Goal: Information Seeking & Learning: Compare options

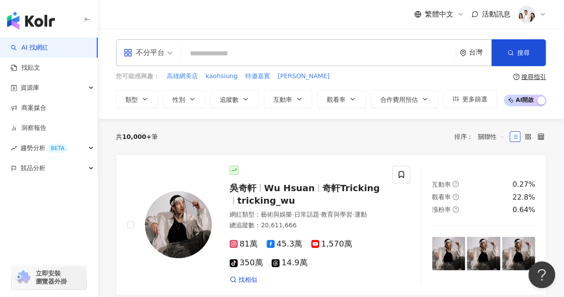
click at [259, 40] on div "不分平台 台灣 搜尋 ea35a0cf-8c1e-4276-87e4-2928a89bd07e 屏屏 Ping 306,804 追蹤者 搜尋名稱、敘述、貼文含…" at bounding box center [331, 52] width 430 height 27
click at [247, 53] on input "search" at bounding box center [318, 53] width 267 height 17
paste input "***"
type input "***"
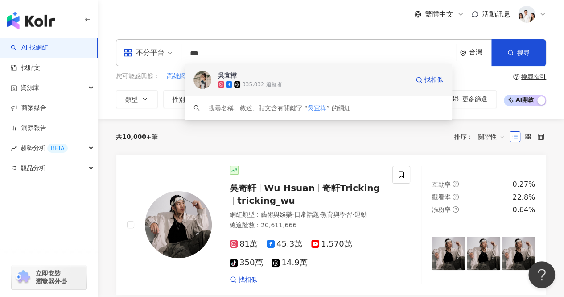
click at [256, 79] on span "吳宜樺" at bounding box center [313, 75] width 191 height 9
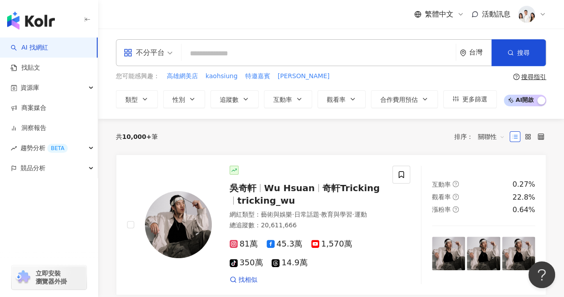
click at [227, 51] on input "search" at bounding box center [318, 53] width 267 height 17
paste input "********"
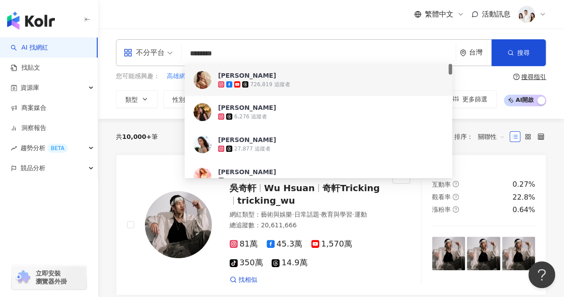
type input "********"
click at [271, 88] on div "726,819 追蹤者" at bounding box center [313, 84] width 191 height 9
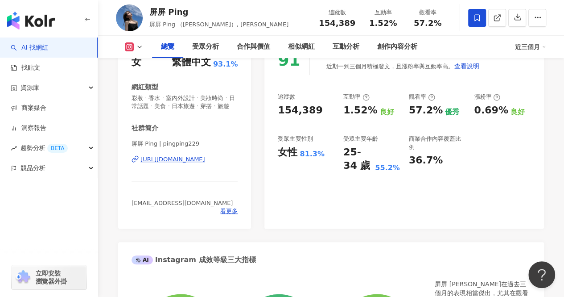
scroll to position [134, 0]
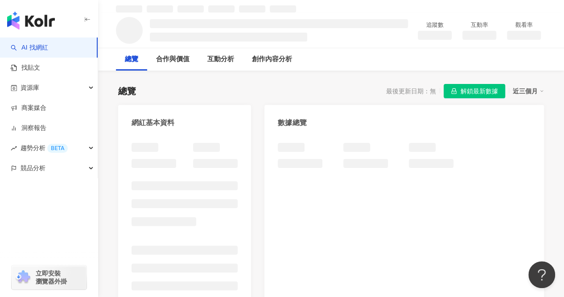
scroll to position [45, 0]
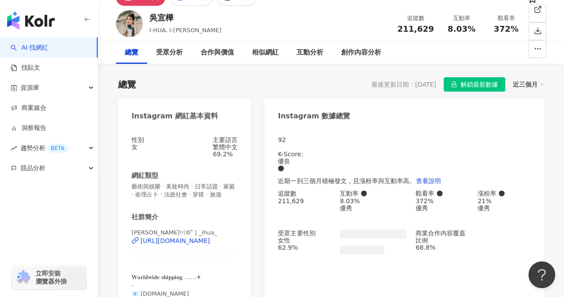
click at [388, 245] on ul at bounding box center [373, 249] width 67 height 9
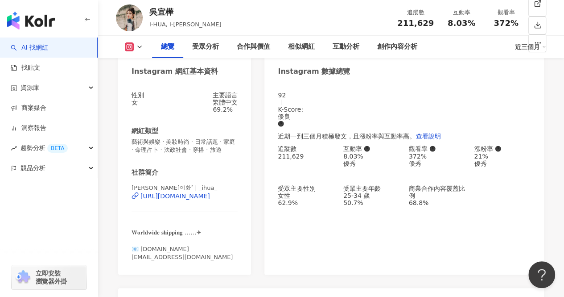
scroll to position [178, 0]
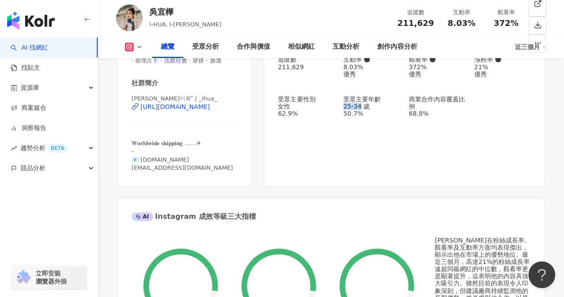
drag, startPoint x: 345, startPoint y: 109, endPoint x: 370, endPoint y: 108, distance: 25.0
click at [371, 110] on div "25-34 歲" at bounding box center [371, 106] width 57 height 7
copy div "25-34"
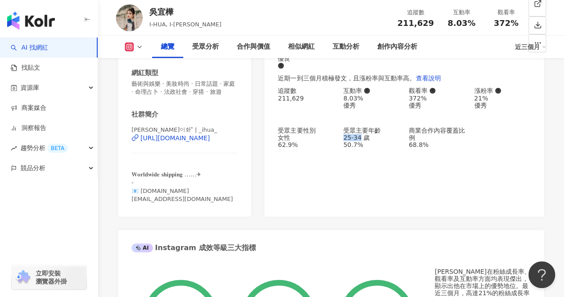
scroll to position [134, 0]
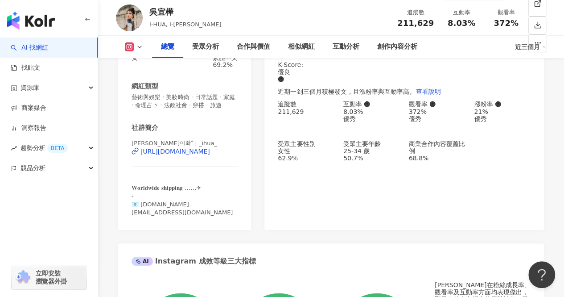
click at [418, 111] on div "372%" at bounding box center [437, 111] width 57 height 7
drag, startPoint x: 345, startPoint y: 110, endPoint x: 374, endPoint y: 112, distance: 28.6
click at [374, 112] on div "8.03% 優秀" at bounding box center [371, 115] width 57 height 14
copy div "8.03%"
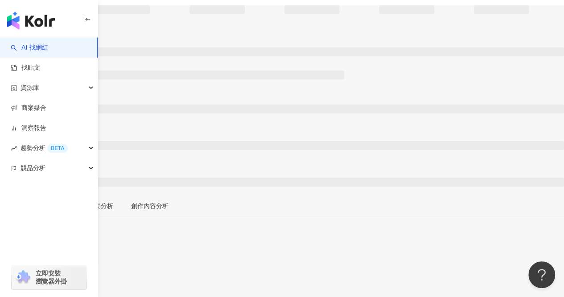
scroll to position [45, 0]
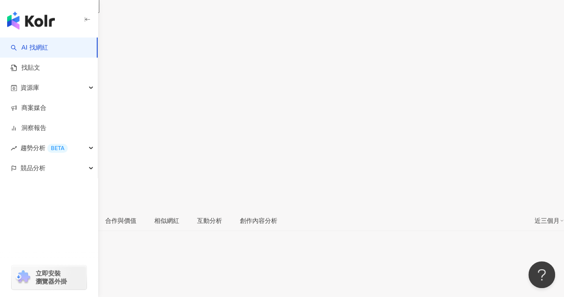
scroll to position [79, 0]
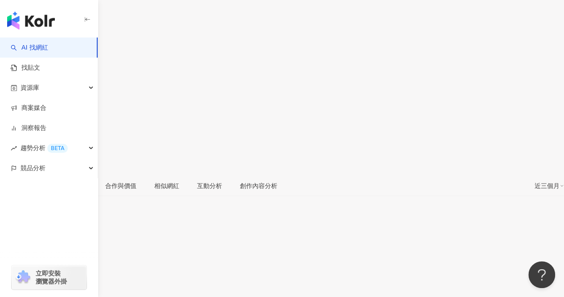
click at [52, 12] on div "Angelina Chen" at bounding box center [26, 8] width 52 height 7
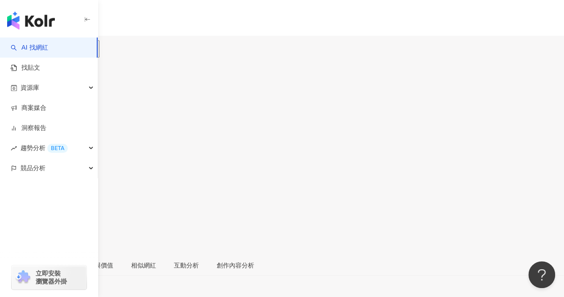
click at [52, 84] on div "[PERSON_NAME]" at bounding box center [26, 87] width 52 height 7
click at [52, 84] on div "Angelina Chen" at bounding box center [26, 87] width 52 height 7
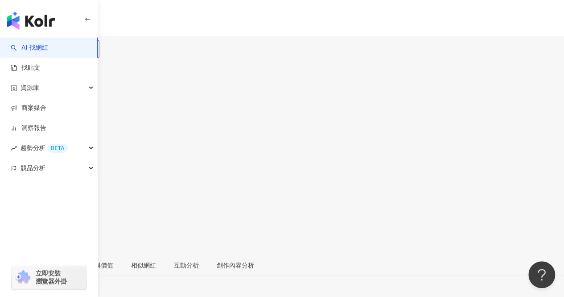
copy div "Angelina Chen"
click at [70, 49] on input "search" at bounding box center [35, 56] width 70 height 14
paste input "*******"
type input "*******"
click at [189, 65] on div "726,819 追蹤者" at bounding box center [107, 70] width 164 height 10
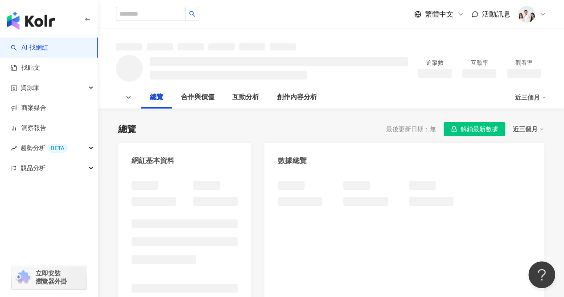
scroll to position [89, 0]
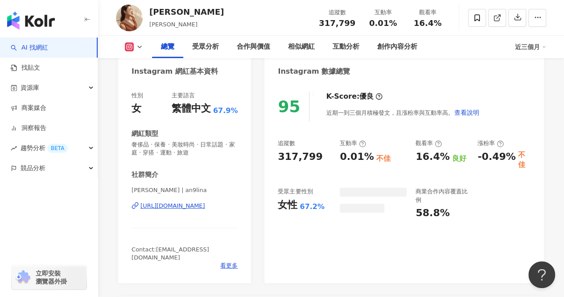
scroll to position [134, 0]
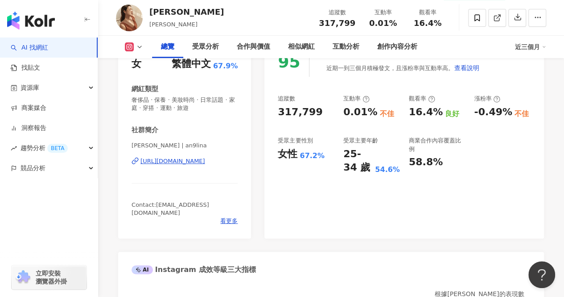
drag, startPoint x: 414, startPoint y: 163, endPoint x: 397, endPoint y: 169, distance: 18.1
click at [414, 162] on div "58.8%" at bounding box center [426, 162] width 34 height 14
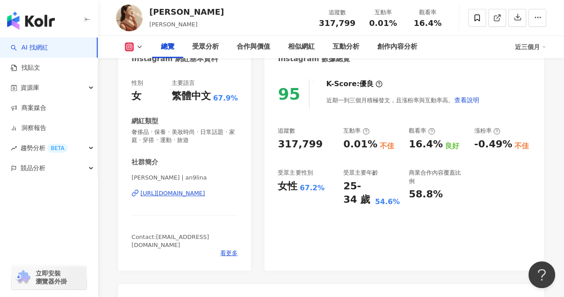
scroll to position [89, 0]
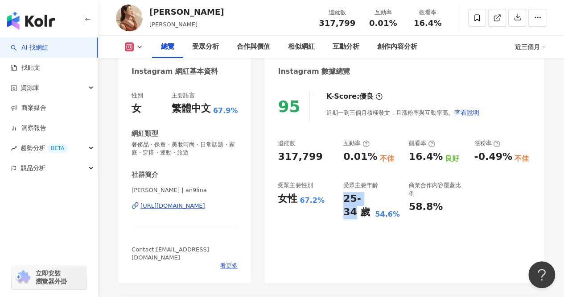
drag, startPoint x: 344, startPoint y: 200, endPoint x: 367, endPoint y: 197, distance: 23.5
click at [368, 199] on div "25-34 歲" at bounding box center [357, 206] width 29 height 28
copy div "25-34"
click at [404, 209] on div "追蹤數 317,799 互動率 0.01% 不佳 觀看率 16.4% 良好 漲粉率 -0.49% 不佳 受眾主要性別 女性 67.2% 受眾主要年齡 25-3…" at bounding box center [404, 179] width 253 height 80
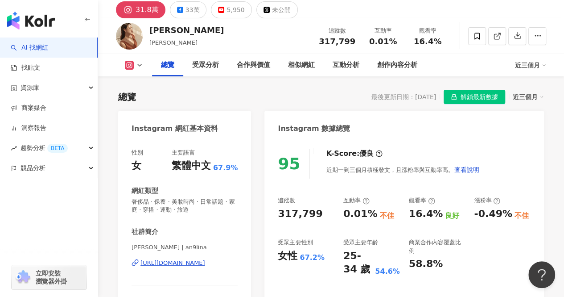
scroll to position [0, 0]
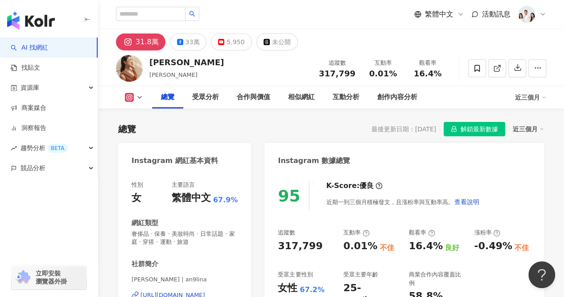
click at [158, 62] on div "Angelina Chen" at bounding box center [186, 62] width 74 height 11
copy div "Angelina"
click at [174, 16] on input "search" at bounding box center [151, 14] width 70 height 14
paste input "***"
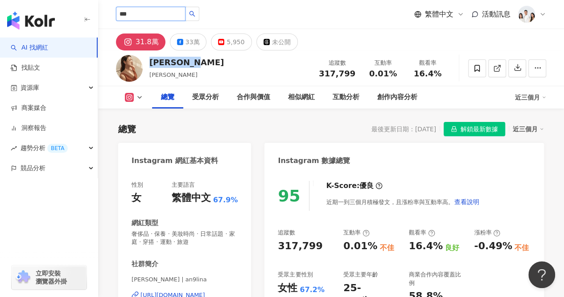
type input "***"
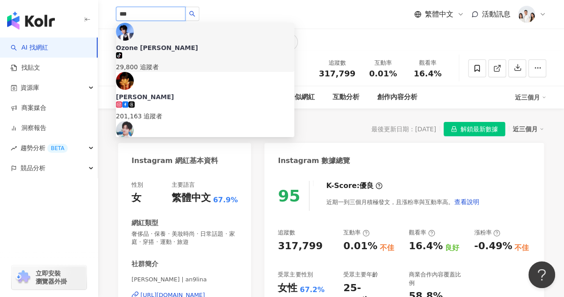
click at [199, 52] on div "tiktok-icon 29,800 追蹤者" at bounding box center [205, 62] width 178 height 20
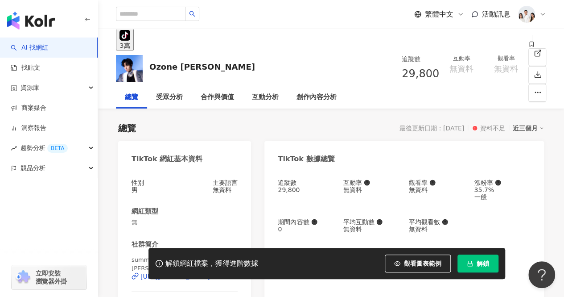
click at [142, 131] on div "總覽 最後更新日期：[DATE] 資料不足 近三個月" at bounding box center [331, 128] width 426 height 12
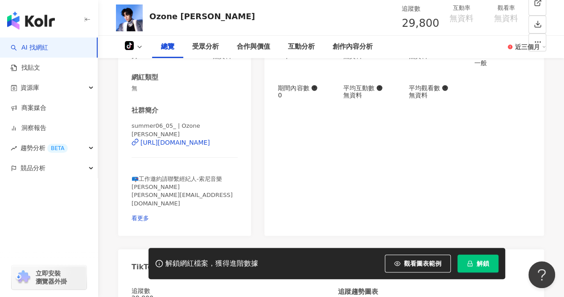
drag, startPoint x: 474, startPoint y: 263, endPoint x: 467, endPoint y: 256, distance: 10.4
click at [474, 263] on button "解鎖" at bounding box center [478, 263] width 41 height 18
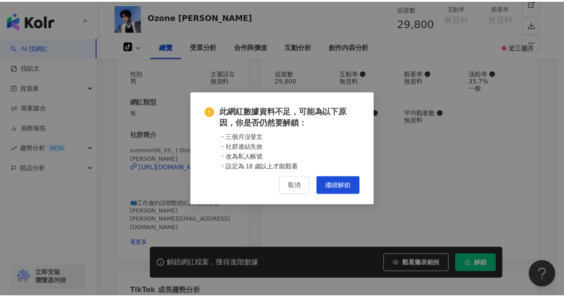
scroll to position [89, 0]
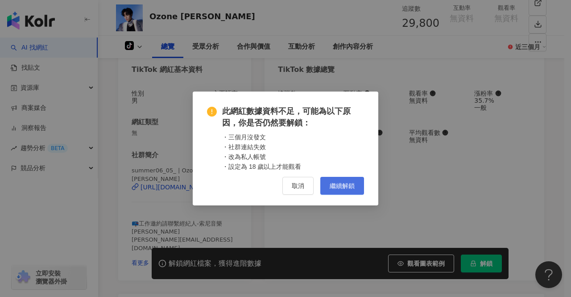
click at [355, 188] on button "繼續解鎖" at bounding box center [342, 186] width 44 height 18
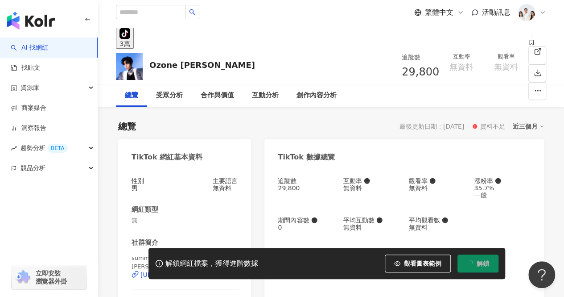
scroll to position [0, 0]
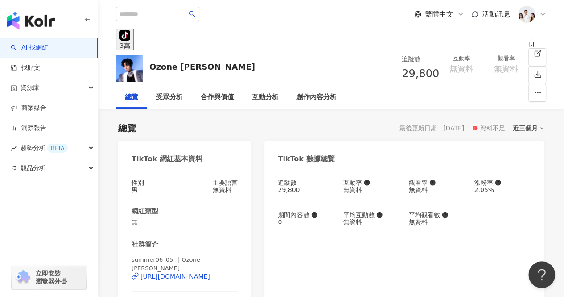
drag, startPoint x: 176, startPoint y: 67, endPoint x: 214, endPoint y: 68, distance: 38.4
click at [214, 68] on div "Ozone [PERSON_NAME] 追蹤數 29,800 互動率 無資料 觀看率 無資料" at bounding box center [331, 67] width 466 height 35
copy div "[PERSON_NAME]"
click at [173, 16] on input "search" at bounding box center [151, 14] width 70 height 14
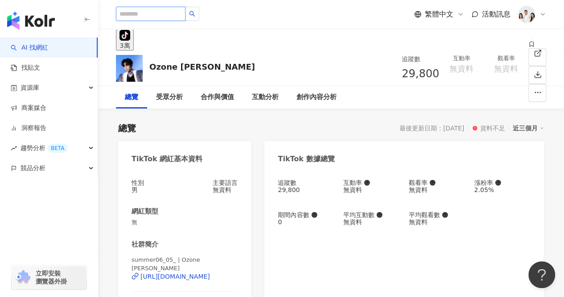
paste input "***"
type input "***"
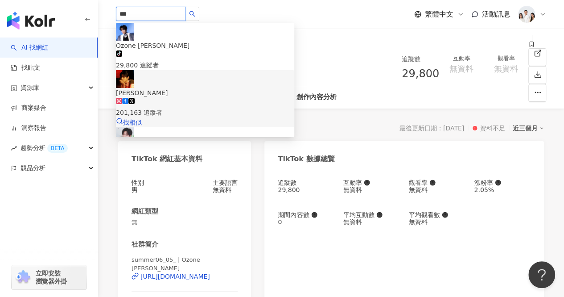
click at [202, 108] on div "201,163 追蹤者" at bounding box center [205, 113] width 178 height 10
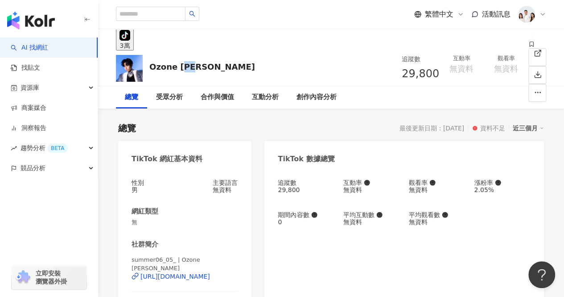
click at [184, 65] on div "Ozone 林佳辰 追蹤數 29,800 互動率 無資料 觀看率 無資料" at bounding box center [331, 67] width 466 height 35
copy div "佳辰"
drag, startPoint x: 178, startPoint y: 65, endPoint x: 209, endPoint y: 66, distance: 30.4
click at [209, 66] on div "Ozone 林佳辰 追蹤數 29,800 互動率 無資料 觀看率 無資料" at bounding box center [331, 67] width 466 height 35
copy div "林佳辰"
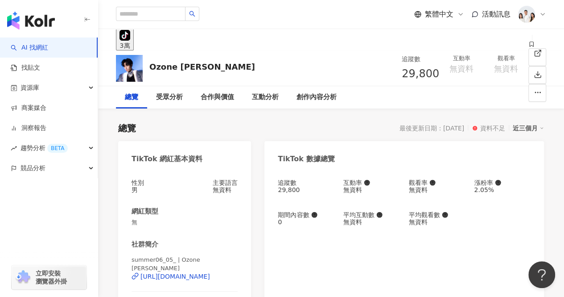
click at [157, 5] on div "Ozone 林佳辰 tiktok-icon 29,800 追蹤者 Summer 林佳辰 201,163 追蹤者 林佳辰 2,707 追蹤者 zhoujia_1…" at bounding box center [331, 14] width 430 height 29
click at [159, 12] on input "search" at bounding box center [151, 14] width 70 height 14
paste input "********"
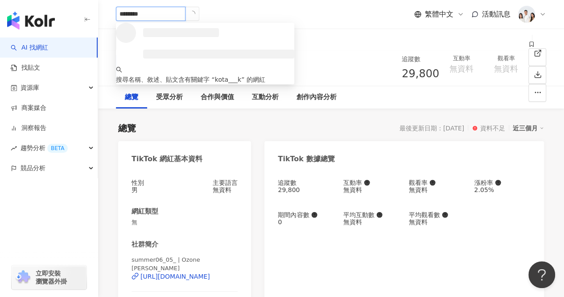
type input "********"
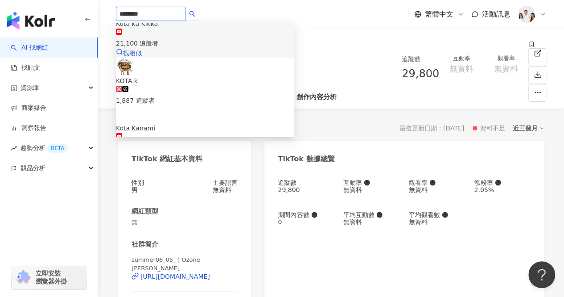
scroll to position [80, 0]
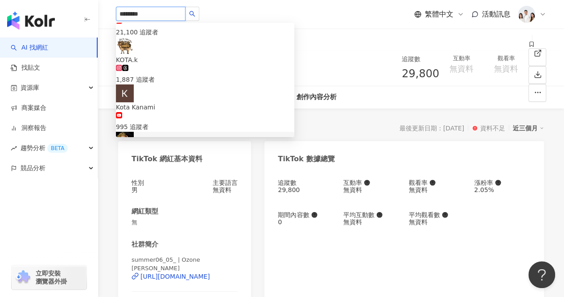
click at [193, 169] on div "131,425 追蹤者" at bounding box center [205, 174] width 178 height 10
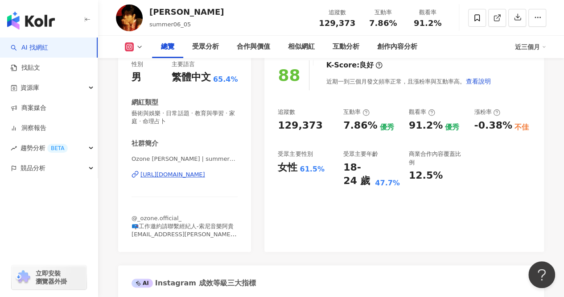
scroll to position [134, 0]
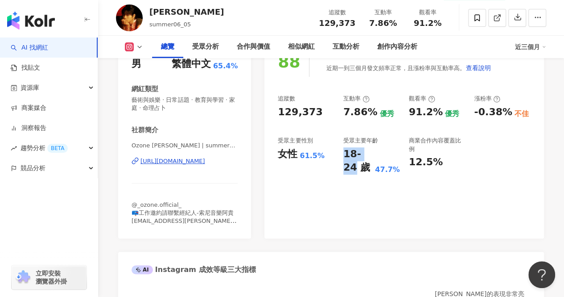
drag, startPoint x: 360, startPoint y: 155, endPoint x: 377, endPoint y: 153, distance: 17.9
click at [377, 153] on div "追蹤數 129,373 互動率 7.86% 優秀 觀看率 91.2% 優秀 漲粉率 -0.38% 不佳 受眾主要性別 女性 61.5% 受眾主要年齡 18-2…" at bounding box center [404, 135] width 253 height 80
copy div "18-24"
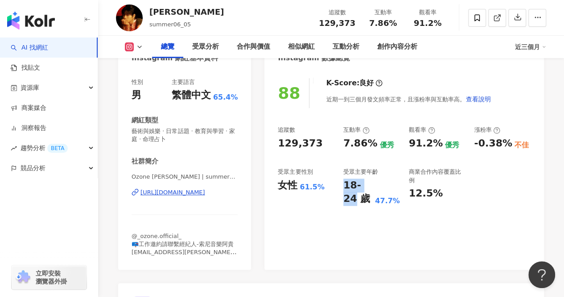
scroll to position [89, 0]
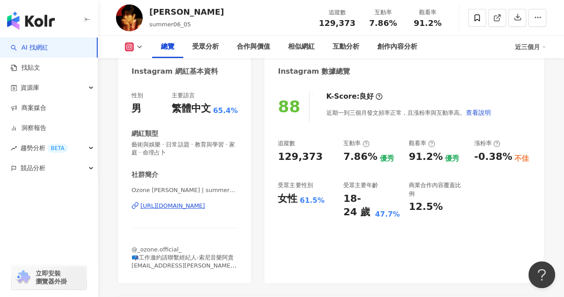
click at [370, 158] on div "7.86%" at bounding box center [360, 157] width 34 height 14
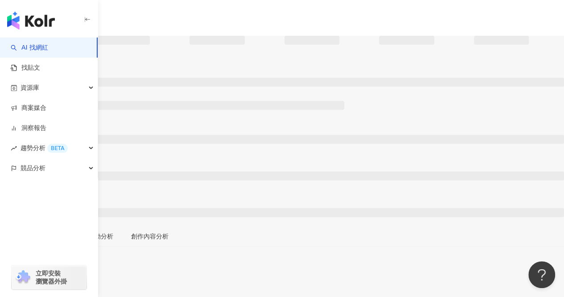
drag, startPoint x: 471, startPoint y: 264, endPoint x: 355, endPoint y: 280, distance: 117.5
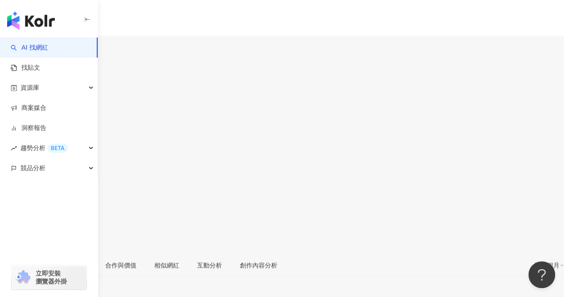
scroll to position [89, 0]
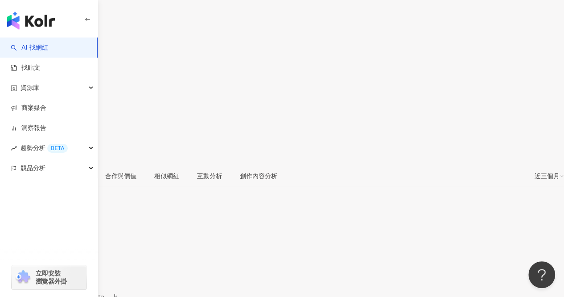
drag, startPoint x: 344, startPoint y: 195, endPoint x: 388, endPoint y: 4, distance: 195.9
copy div "25-34"
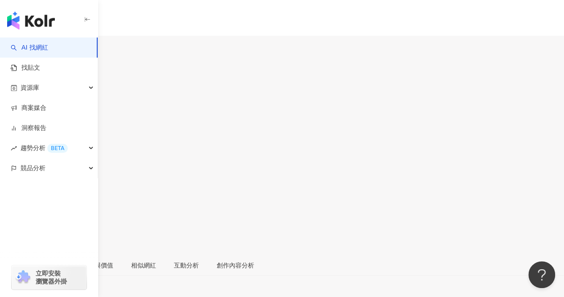
click at [70, 49] on input "search" at bounding box center [35, 56] width 70 height 14
paste input "**********"
type input "**********"
click at [173, 45] on span "[PERSON_NAME]" at bounding box center [107, 50] width 164 height 10
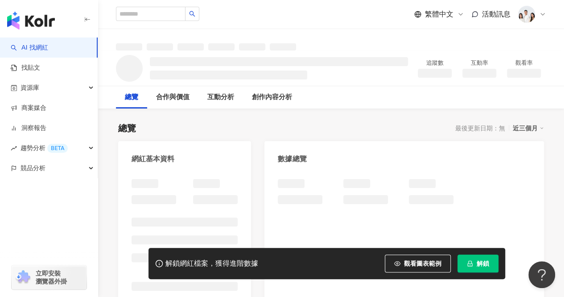
click at [485, 265] on span "解鎖" at bounding box center [483, 263] width 12 height 7
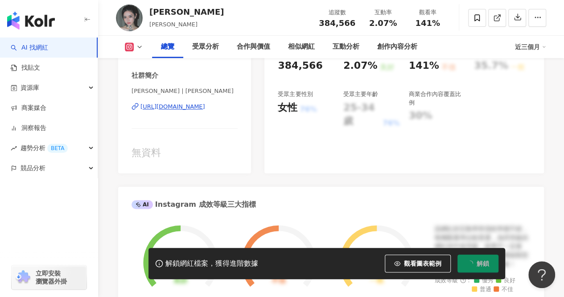
scroll to position [491, 0]
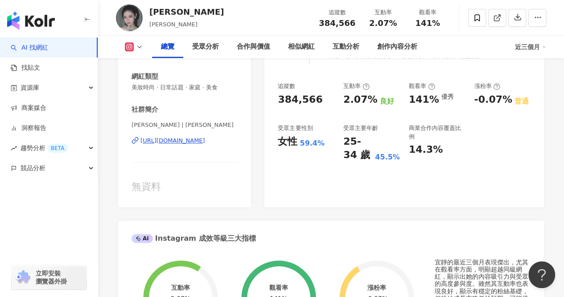
scroll to position [134, 0]
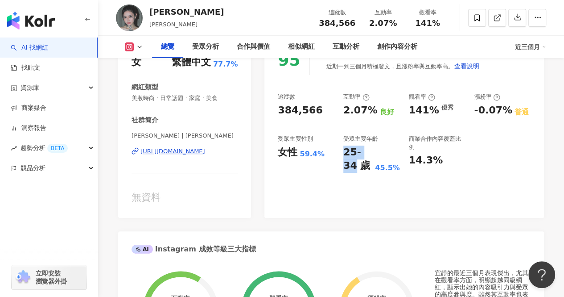
drag, startPoint x: 352, startPoint y: 151, endPoint x: 369, endPoint y: 153, distance: 16.7
click at [369, 153] on div "25-34 歲" at bounding box center [357, 159] width 29 height 28
copy div "25-34"
click at [299, 148] on div "女性 59.4%" at bounding box center [306, 152] width 57 height 14
click at [366, 138] on div "受眾主要年齡" at bounding box center [360, 139] width 35 height 8
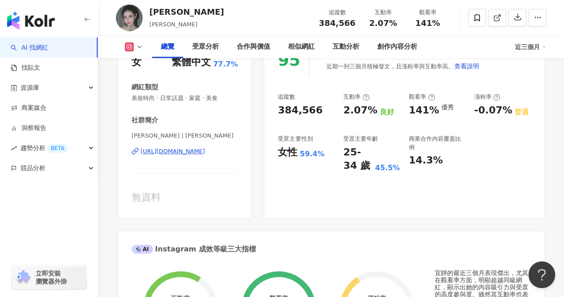
click at [415, 166] on div "14.3%" at bounding box center [426, 160] width 34 height 14
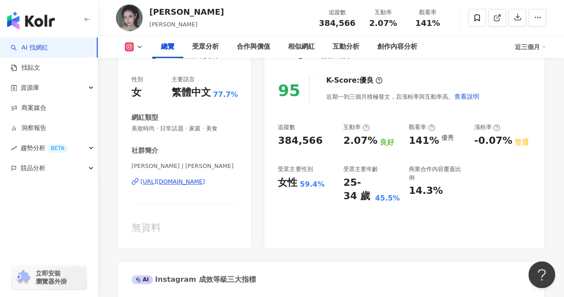
scroll to position [89, 0]
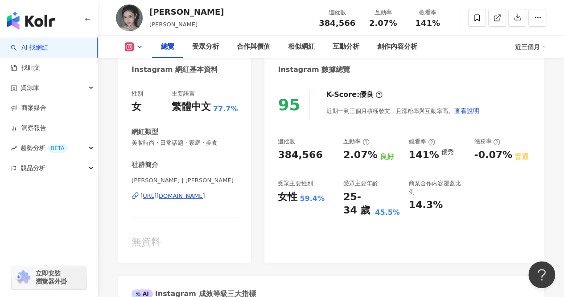
click at [360, 147] on div "互動率 2.07% 良好" at bounding box center [371, 149] width 57 height 24
drag, startPoint x: 346, startPoint y: 151, endPoint x: 371, endPoint y: 156, distance: 25.4
click at [371, 156] on div "2.07%" at bounding box center [360, 155] width 34 height 14
copy div "2.07%"
click at [346, 194] on div "25-34 歲" at bounding box center [357, 204] width 29 height 28
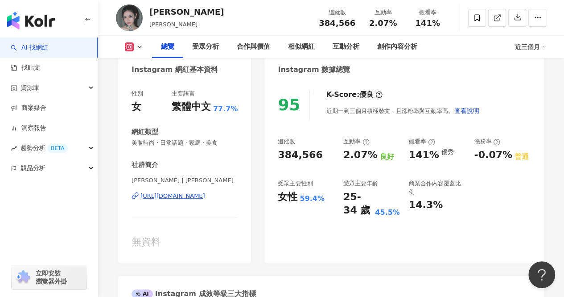
click at [341, 199] on div "追蹤數 384,566 互動率 2.07% 良好 觀看率 141% 優秀 漲粉率 -0.07% 普通 受眾主要性別 女性 59.4% 受眾主要年齡 25-34…" at bounding box center [404, 177] width 253 height 80
click at [347, 200] on div "25-34 歲" at bounding box center [357, 204] width 29 height 28
drag, startPoint x: 343, startPoint y: 198, endPoint x: 371, endPoint y: 201, distance: 28.2
click at [371, 201] on div "追蹤數 384,566 互動率 2.07% 良好 觀看率 141% 優秀 漲粉率 -0.07% 普通 受眾主要性別 女性 59.4% 受眾主要年齡 25-34…" at bounding box center [404, 177] width 253 height 80
copy div "25-34"
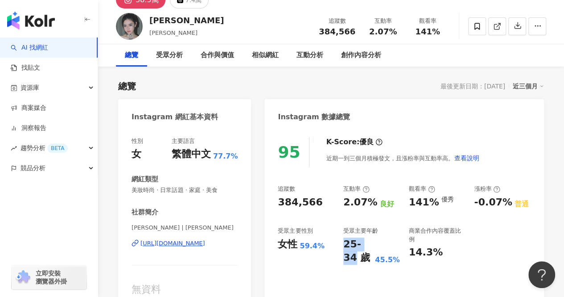
scroll to position [0, 0]
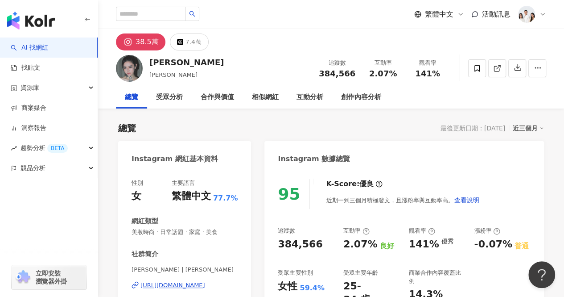
click at [141, 24] on div "繁體中文 活動訊息" at bounding box center [331, 14] width 430 height 29
click at [142, 21] on span at bounding box center [157, 14] width 83 height 14
paste input "**********"
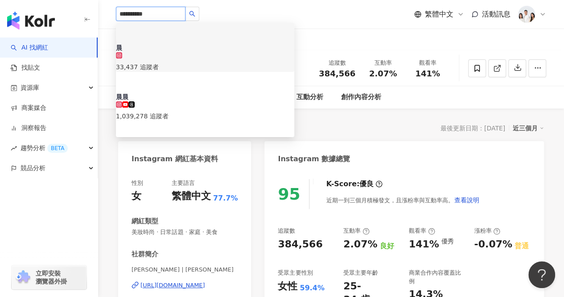
type input "**********"
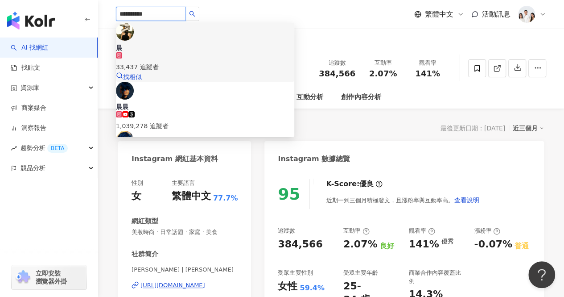
click at [182, 62] on div "33,437 追蹤者" at bounding box center [205, 67] width 178 height 10
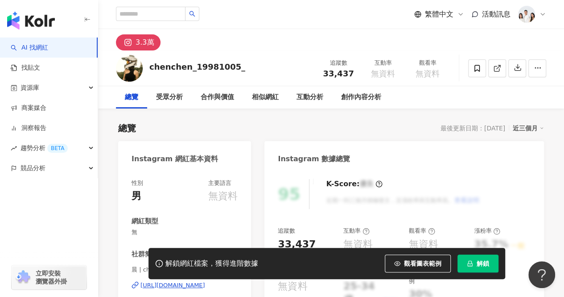
click at [480, 274] on div "解鎖網紅檔案，獲得進階數據 觀看圖表範例 解鎖" at bounding box center [327, 263] width 357 height 31
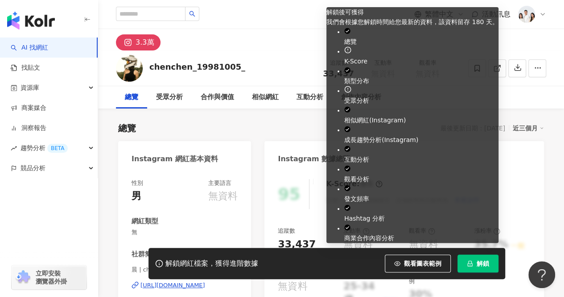
click at [480, 256] on button "解鎖" at bounding box center [478, 263] width 41 height 18
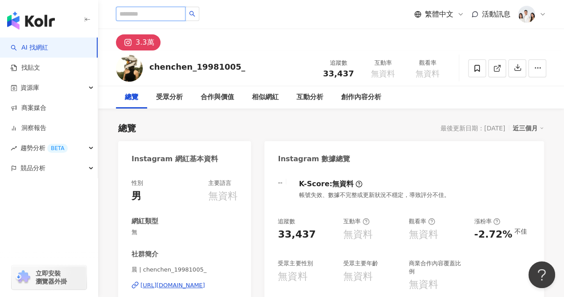
click at [159, 15] on input "search" at bounding box center [151, 14] width 70 height 14
paste input "***"
type input "***"
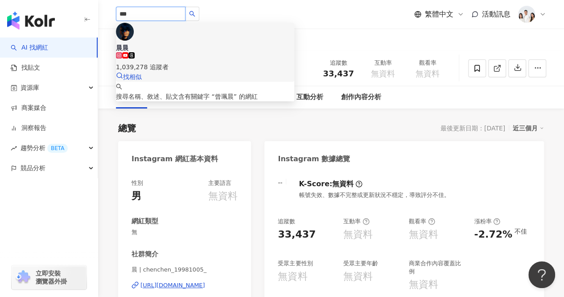
click at [194, 62] on div "1,039,278 追蹤者" at bounding box center [205, 67] width 178 height 10
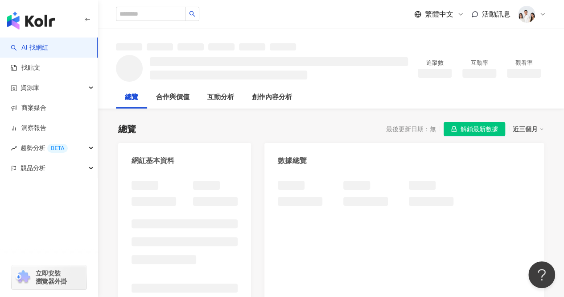
scroll to position [45, 0]
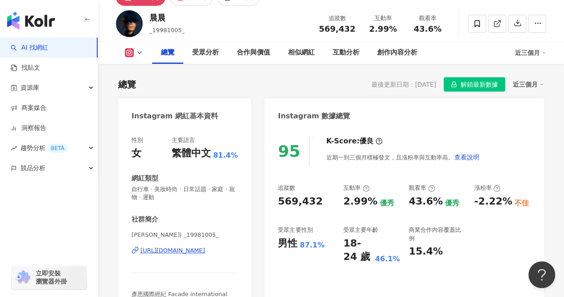
scroll to position [79, 0]
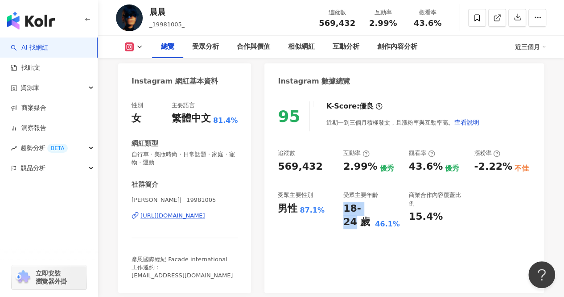
drag, startPoint x: 345, startPoint y: 207, endPoint x: 356, endPoint y: 165, distance: 43.2
click at [373, 208] on div "追蹤數 569,432 互動率 2.99% 優秀 觀看率 43.6% 優秀 漲粉率 -2.22% 不佳 受眾主要性別 男性 87.1% 受眾主要年齡 18-2…" at bounding box center [404, 189] width 253 height 80
click at [403, 173] on div "追蹤數 569,432 互動率 2.99% 優秀 觀看率 43.6% 優秀 漲粉率 -2.22% 不佳 受眾主要性別 男性 87.1% 受眾主要年齡 18-2…" at bounding box center [404, 189] width 253 height 80
drag, startPoint x: 358, startPoint y: 203, endPoint x: 339, endPoint y: 207, distance: 19.9
click at [358, 204] on div "18-24 歲" at bounding box center [357, 216] width 29 height 28
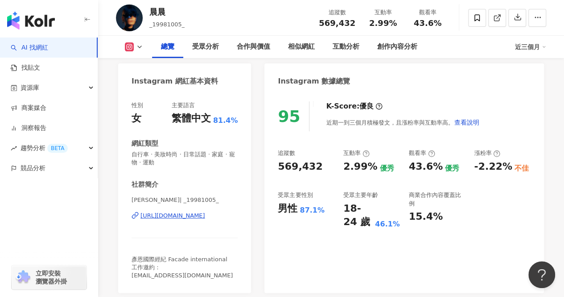
click at [347, 206] on div "18-24 歲" at bounding box center [357, 216] width 29 height 28
drag, startPoint x: 344, startPoint y: 210, endPoint x: 371, endPoint y: 208, distance: 26.4
click at [371, 208] on div "18-24 歲" at bounding box center [357, 216] width 29 height 28
copy div "18-24"
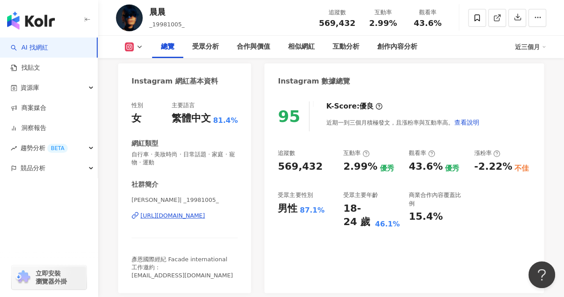
click at [362, 199] on div "受眾主要年齡" at bounding box center [360, 195] width 35 height 8
click at [434, 222] on div "15.4%" at bounding box center [426, 217] width 34 height 14
click at [325, 211] on div "男性 87.1%" at bounding box center [306, 209] width 57 height 14
drag, startPoint x: 385, startPoint y: 231, endPoint x: 383, endPoint y: 227, distance: 4.6
click at [385, 229] on div "95 K-Score : 優良 近期一到三個月積極發文，且漲粉率與互動率高。 查看說明 追蹤數 569,432 互動率 2.99% 優秀 觀看率 43.6% …" at bounding box center [405, 192] width 280 height 200
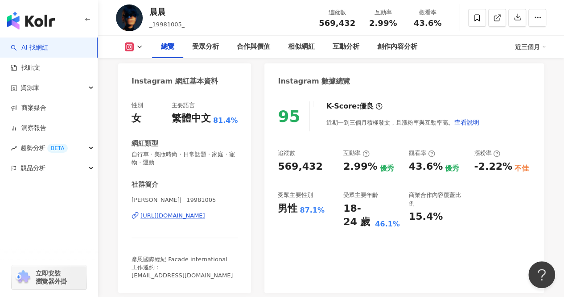
click at [383, 227] on div "46.1%" at bounding box center [387, 224] width 25 height 10
click at [304, 209] on div "87.1%" at bounding box center [312, 210] width 25 height 10
drag, startPoint x: 404, startPoint y: 205, endPoint x: 412, endPoint y: 178, distance: 27.8
click at [404, 204] on div "追蹤數 569,432 互動率 2.99% 優秀 觀看率 43.6% 優秀 漲粉率 -2.22% 不佳 受眾主要性別 男性 87.1% 受眾主要年齡 18-2…" at bounding box center [404, 189] width 253 height 80
click at [426, 162] on div "43.6%" at bounding box center [426, 167] width 34 height 14
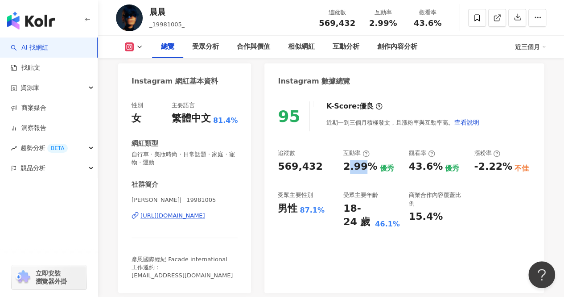
drag, startPoint x: 348, startPoint y: 163, endPoint x: 370, endPoint y: 165, distance: 22.0
click at [370, 165] on div "2.99%" at bounding box center [360, 167] width 34 height 14
click at [352, 168] on div "2.99%" at bounding box center [360, 167] width 34 height 14
drag, startPoint x: 343, startPoint y: 167, endPoint x: 368, endPoint y: 166, distance: 25.9
click at [376, 166] on div "追蹤數 569,432 互動率 2.99% 優秀 觀看率 43.6% 優秀 漲粉率 -2.22% 不佳 受眾主要性別 男性 87.1% 受眾主要年齡 18-2…" at bounding box center [404, 189] width 253 height 80
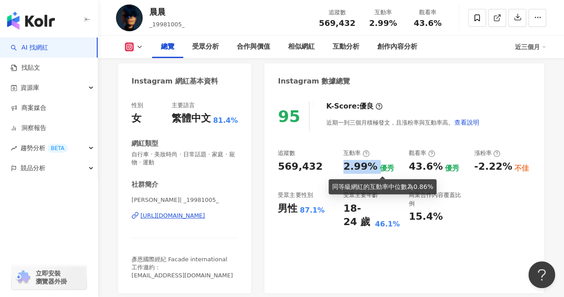
copy div "2.99%"
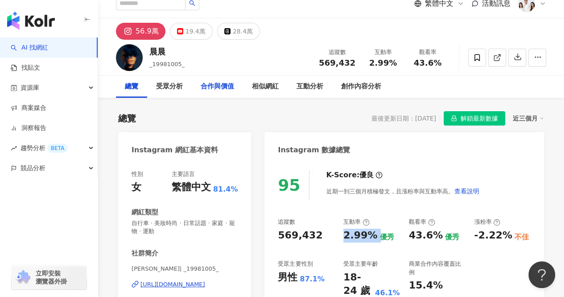
scroll to position [0, 0]
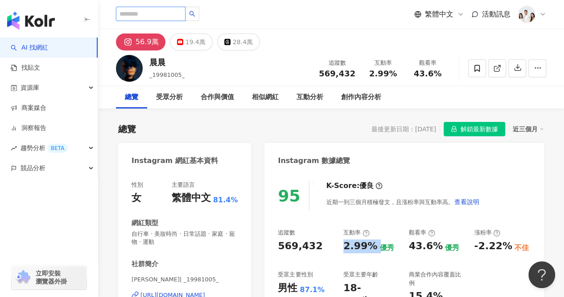
click at [153, 8] on input "search" at bounding box center [151, 14] width 70 height 14
paste input "**********"
type input "**********"
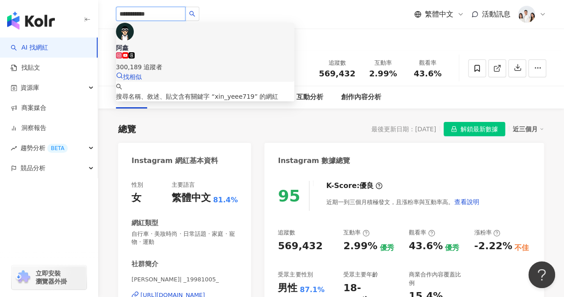
click at [185, 27] on div "阿鑫 300,189 追蹤者 找相似" at bounding box center [205, 52] width 178 height 59
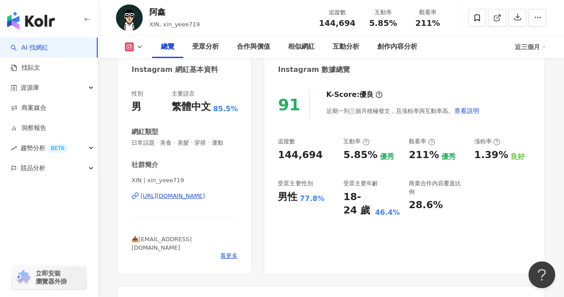
scroll to position [89, 0]
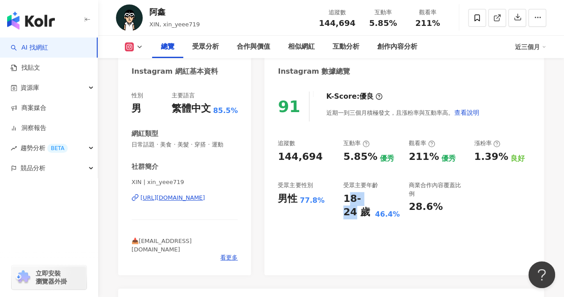
drag, startPoint x: 372, startPoint y: 200, endPoint x: 339, endPoint y: 202, distance: 32.1
click at [372, 200] on div "18-24 歲" at bounding box center [357, 206] width 29 height 28
click at [358, 201] on div "18-24 歲" at bounding box center [357, 206] width 29 height 28
click at [342, 199] on div "追蹤數 144,694 互動率 5.85% 優秀 觀看率 211% 優秀 漲粉率 1.39% 良好 受眾主要性別 男性 77.8% 受眾主要年齡 18-24 …" at bounding box center [404, 179] width 253 height 80
drag, startPoint x: 358, startPoint y: 199, endPoint x: 376, endPoint y: 195, distance: 18.0
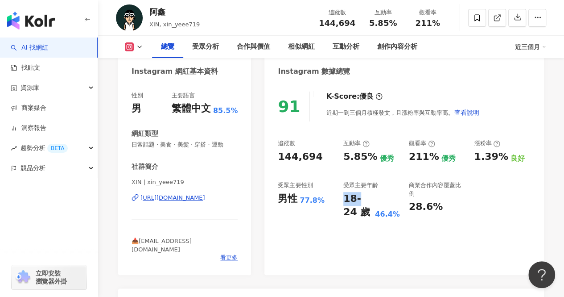
click at [377, 199] on div "18-24 歲 46.4%" at bounding box center [371, 206] width 57 height 28
click at [351, 196] on div "18-24 歲" at bounding box center [357, 206] width 29 height 28
drag, startPoint x: 344, startPoint y: 198, endPoint x: 380, endPoint y: 189, distance: 36.5
click at [379, 198] on div "18-24 歲 46.4%" at bounding box center [371, 206] width 57 height 28
copy div "18-24"
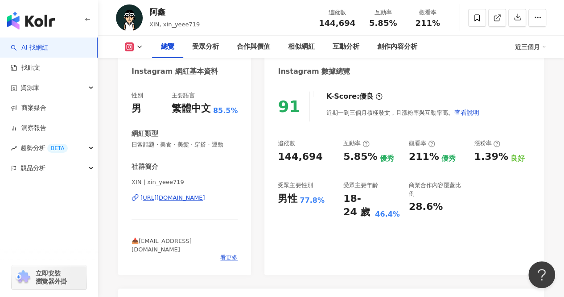
click at [438, 195] on div "商業合作內容覆蓋比例" at bounding box center [437, 189] width 57 height 16
drag, startPoint x: 344, startPoint y: 159, endPoint x: 358, endPoint y: 126, distance: 36.0
click at [373, 160] on div "5.85% 優秀" at bounding box center [371, 157] width 57 height 14
copy div "5.85%"
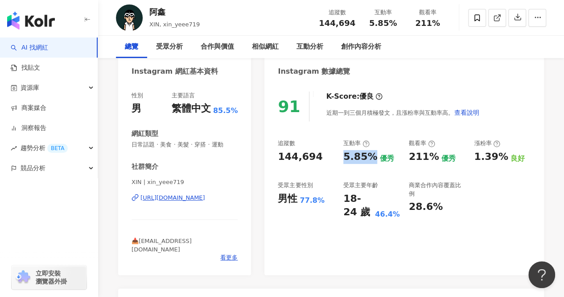
scroll to position [0, 0]
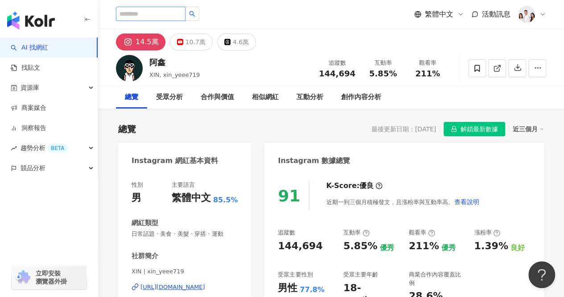
click at [160, 17] on input "search" at bounding box center [151, 14] width 70 height 14
click at [170, 12] on input "search" at bounding box center [151, 14] width 70 height 14
paste input "**********"
type input "**********"
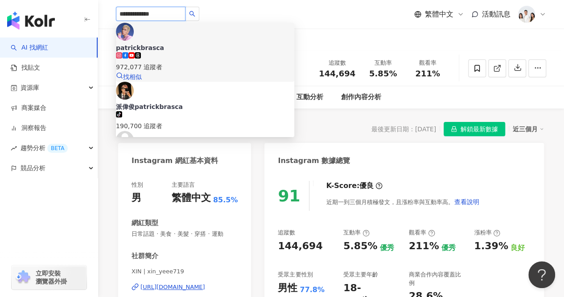
click at [218, 62] on div "972,077 追蹤者" at bounding box center [205, 67] width 178 height 10
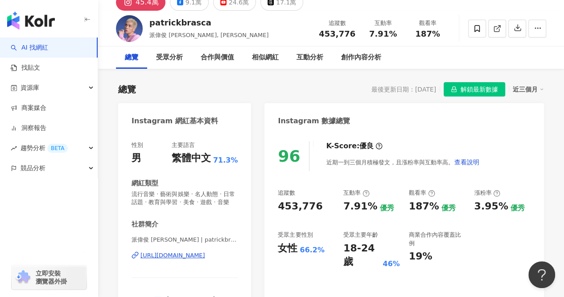
scroll to position [89, 0]
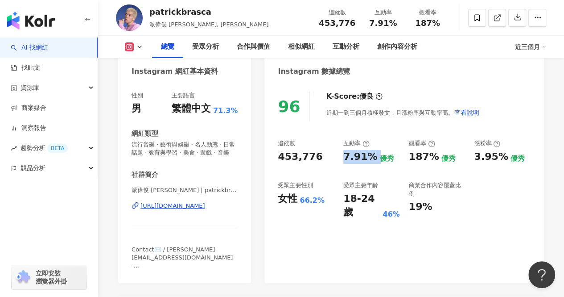
drag, startPoint x: 339, startPoint y: 157, endPoint x: 425, endPoint y: 35, distance: 148.8
click at [375, 160] on div "追蹤數 453,776 互動率 7.91% 優秀 觀看率 187% 優秀 漲粉率 3.95% 優秀 受眾主要性別 女性 66.2% 受眾主要年齡 18-24 …" at bounding box center [404, 179] width 253 height 80
copy div "7.91%"
drag, startPoint x: 341, startPoint y: 199, endPoint x: 369, endPoint y: 201, distance: 28.2
click at [369, 201] on div "追蹤數 453,776 互動率 7.91% 優秀 觀看率 187% 優秀 漲粉率 3.95% 優秀 受眾主要性別 女性 66.2% 受眾主要年齡 18-24 …" at bounding box center [404, 179] width 253 height 80
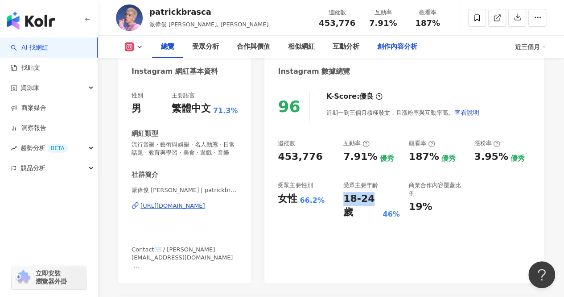
copy div "18-24"
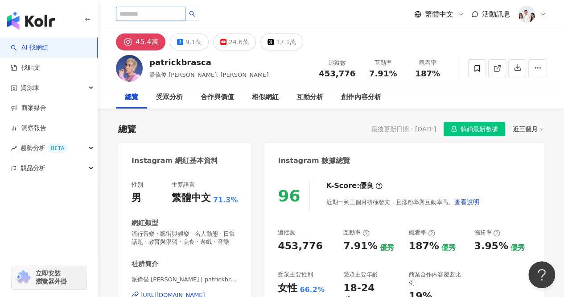
click at [163, 12] on input "search" at bounding box center [151, 14] width 70 height 14
paste input "********"
type input "********"
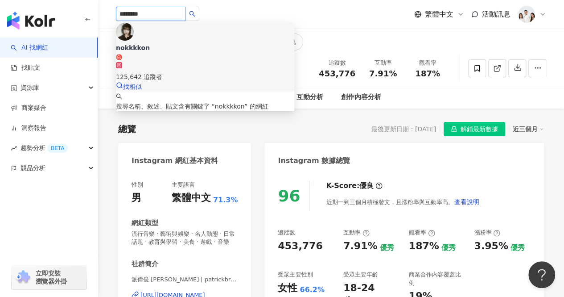
click at [240, 62] on div "125,642 追蹤者" at bounding box center [205, 72] width 178 height 20
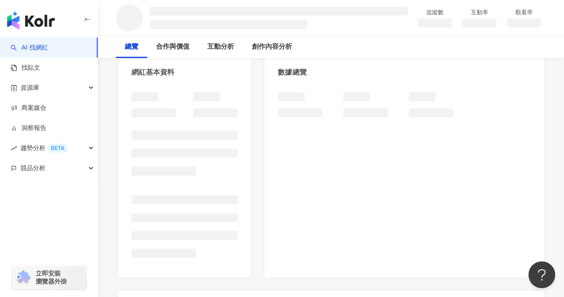
scroll to position [89, 0]
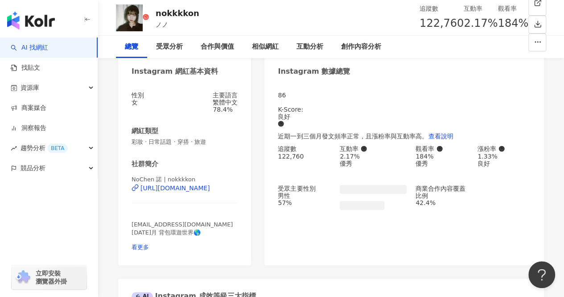
scroll to position [134, 0]
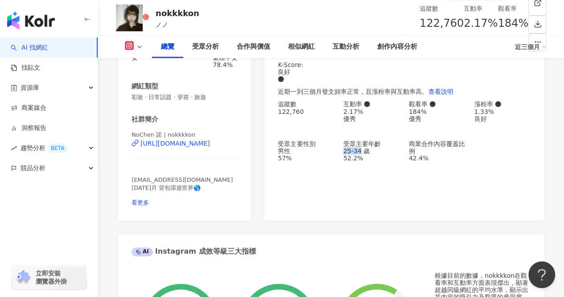
drag, startPoint x: 346, startPoint y: 153, endPoint x: 372, endPoint y: 157, distance: 26.7
click at [372, 154] on div "25-34 歲" at bounding box center [371, 150] width 57 height 7
copy div "25-34"
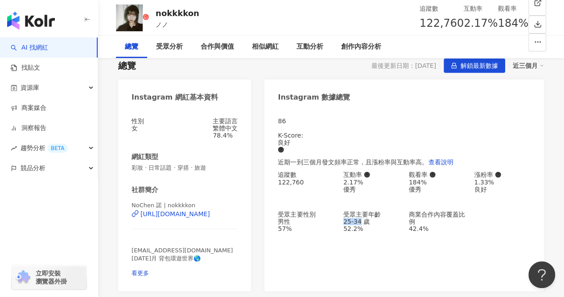
scroll to position [0, 0]
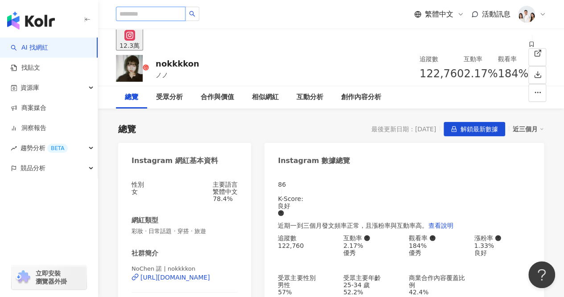
click at [147, 8] on input "search" at bounding box center [151, 14] width 70 height 14
paste input "**"
type input "**"
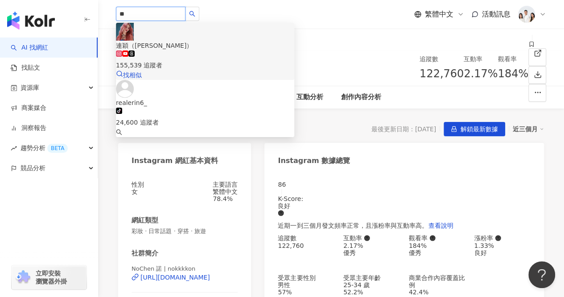
click at [192, 60] on div "155,539 追蹤者" at bounding box center [205, 65] width 178 height 10
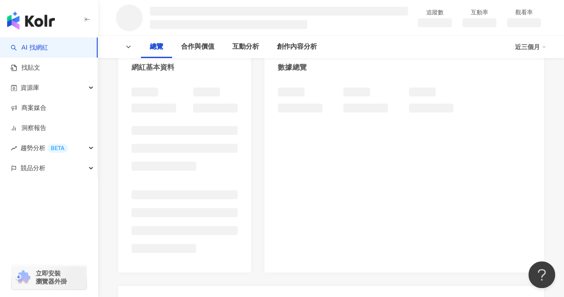
scroll to position [89, 0]
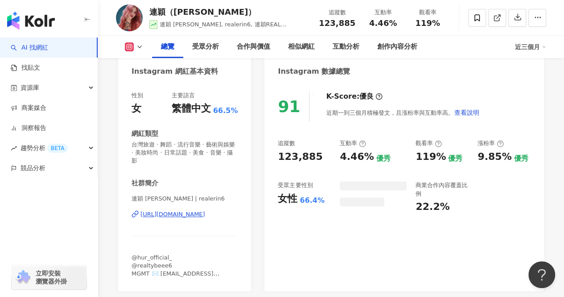
click at [310, 195] on div "66.4%" at bounding box center [312, 200] width 25 height 10
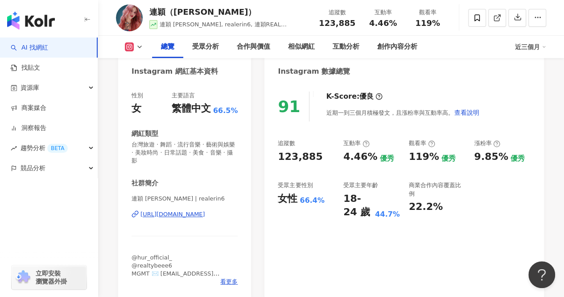
scroll to position [134, 0]
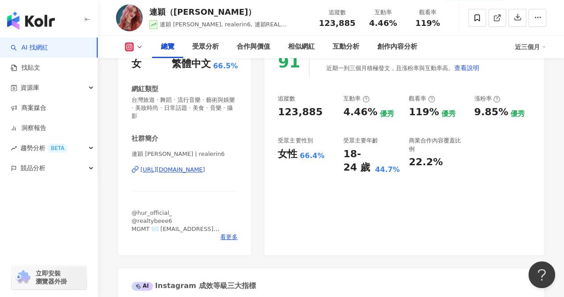
drag, startPoint x: 342, startPoint y: 153, endPoint x: 359, endPoint y: 75, distance: 79.4
click at [372, 154] on div "追蹤數 123,885 互動率 4.46% 優秀 觀看率 119% 優秀 漲粉率 9.85% 優秀 受眾主要性別 女性 66.4% 受眾主要年齡 18-24 …" at bounding box center [404, 135] width 253 height 80
click at [416, 113] on div "119%" at bounding box center [424, 112] width 30 height 14
drag, startPoint x: 344, startPoint y: 111, endPoint x: 372, endPoint y: 110, distance: 28.1
click at [372, 110] on div "4.46%" at bounding box center [360, 112] width 34 height 14
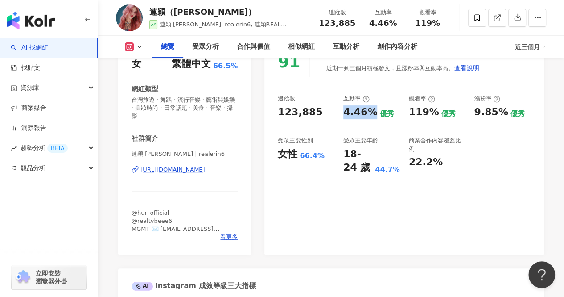
copy div "4.46%"
click at [309, 158] on div "66.4%" at bounding box center [312, 156] width 25 height 10
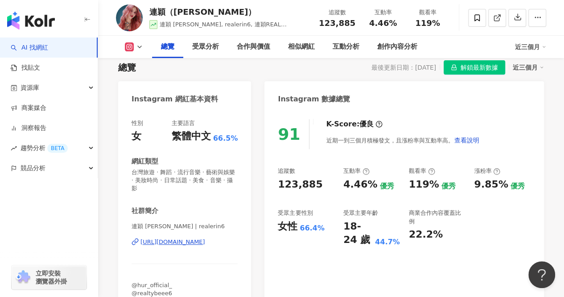
scroll to position [0, 0]
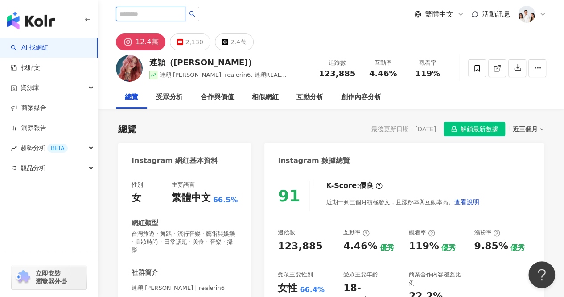
click at [132, 11] on input "search" at bounding box center [151, 14] width 70 height 14
paste input "*****"
type input "*****"
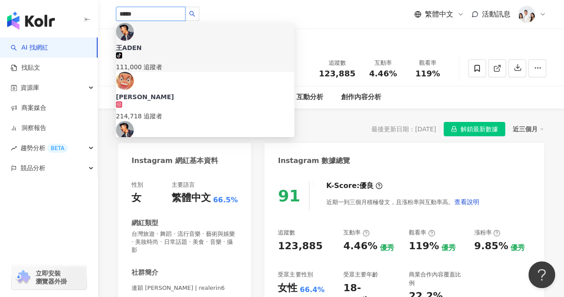
click at [176, 62] on div "111,000 追蹤者" at bounding box center [205, 67] width 178 height 10
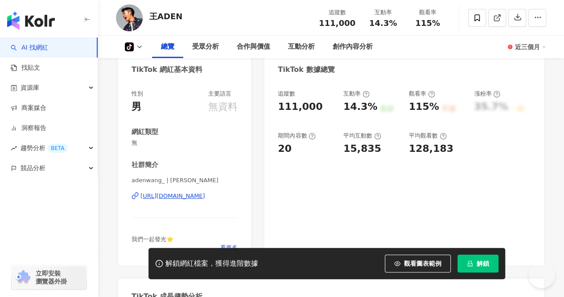
click at [479, 262] on span "解鎖" at bounding box center [483, 263] width 12 height 7
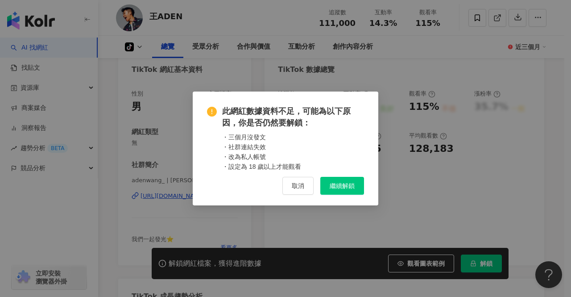
click at [341, 183] on span "繼續解鎖" at bounding box center [342, 185] width 25 height 7
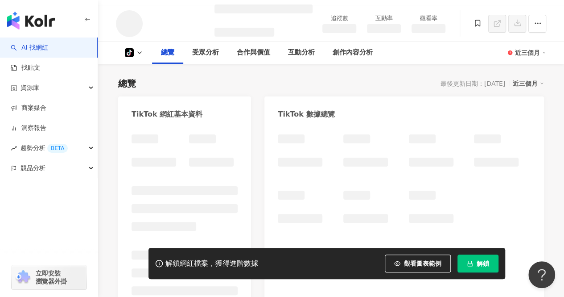
scroll to position [54, 0]
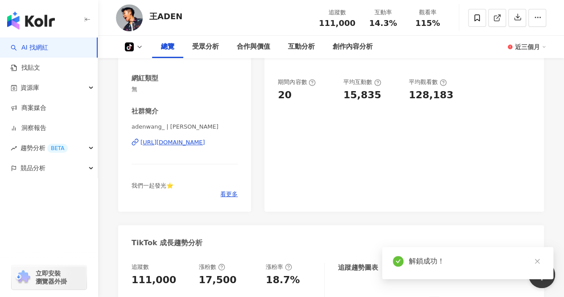
scroll to position [9, 0]
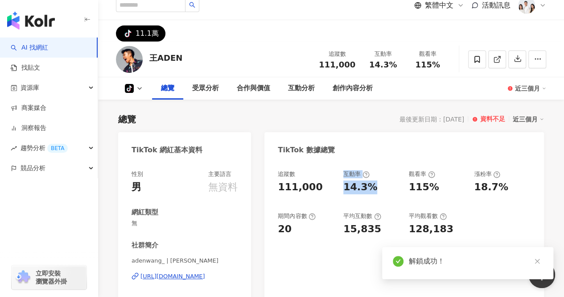
drag, startPoint x: 339, startPoint y: 186, endPoint x: 374, endPoint y: 183, distance: 35.8
click at [374, 183] on div "追蹤數 111,000 互動率 14.3% 觀看率 115% 漲粉率 18.7% 期間內容數 20 平均互動數 15,835 平均觀看數 128,183" at bounding box center [404, 203] width 253 height 66
click at [376, 188] on div "14.3%" at bounding box center [371, 187] width 57 height 14
drag, startPoint x: 376, startPoint y: 190, endPoint x: 337, endPoint y: 192, distance: 38.8
click at [337, 192] on div "追蹤數 111,000 互動率 14.3% 觀看率 115% 漲粉率 18.7% 期間內容數 20 平均互動數 15,835 平均觀看數 128,183" at bounding box center [404, 203] width 253 height 66
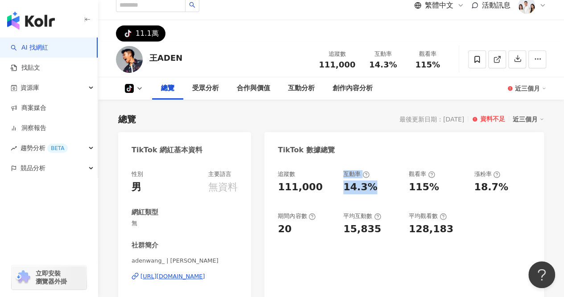
click at [364, 186] on div "14.3%" at bounding box center [360, 187] width 34 height 14
click at [161, 8] on input "search" at bounding box center [151, 5] width 70 height 14
type input "*"
drag, startPoint x: 237, startPoint y: 31, endPoint x: 250, endPoint y: 39, distance: 14.6
click at [238, 31] on div "tiktok-icon 11.1萬" at bounding box center [331, 30] width 466 height 21
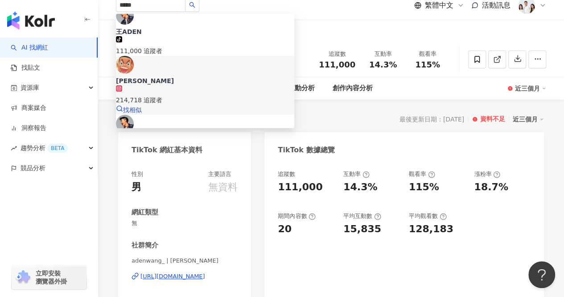
scroll to position [0, 0]
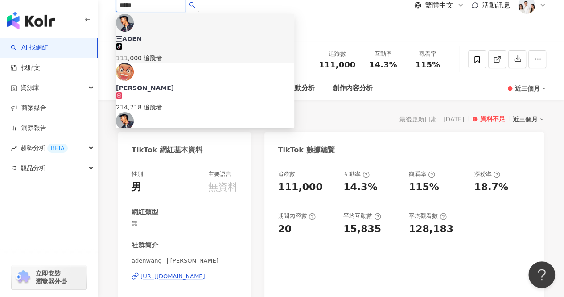
click at [158, 8] on input "*****" at bounding box center [151, 5] width 70 height 14
drag, startPoint x: 168, startPoint y: 6, endPoint x: 25, endPoint y: 0, distance: 142.8
click at [110, 6] on div "***** 王ADEN tiktok-icon 111,000 追蹤者 ADEN 王淯騰 214,718 追蹤者 ADEN 84,400 追蹤者 搜尋名稱、敘…" at bounding box center [331, 5] width 466 height 29
paste input "****"
type input "*********"
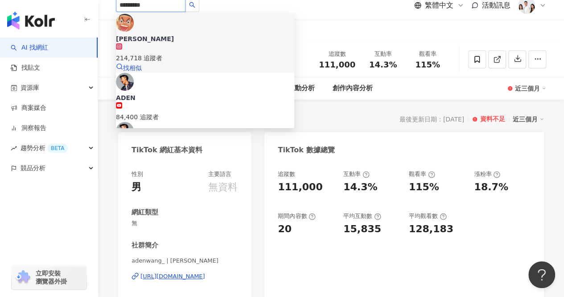
click at [191, 53] on div "214,718 追蹤者" at bounding box center [205, 58] width 178 height 10
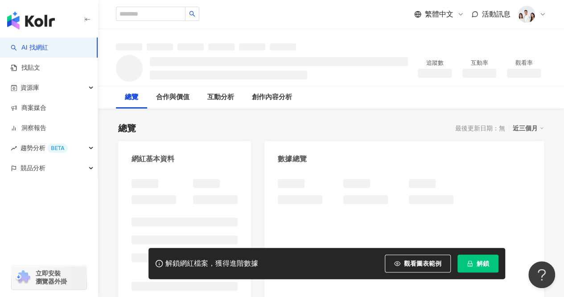
click at [479, 269] on button "解鎖" at bounding box center [478, 263] width 41 height 18
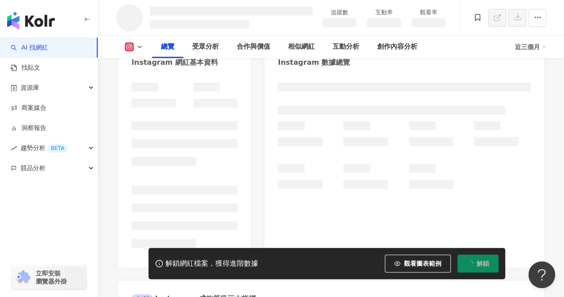
scroll to position [89, 0]
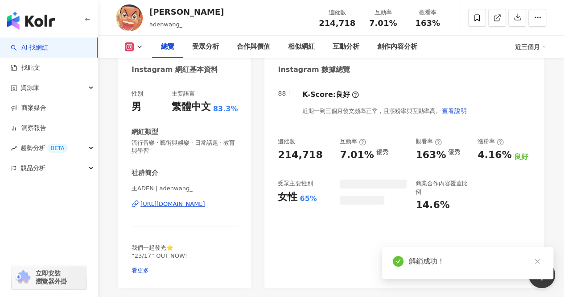
click at [414, 189] on div "追蹤數 214,718 互動率 7.01% 優秀 觀看率 163% 優秀 漲粉率 4.16% 良好 受眾主要性別 女性 65% 商業合作內容覆蓋比例 14.6%" at bounding box center [404, 174] width 253 height 74
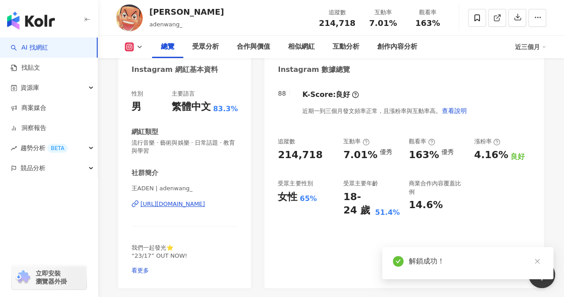
click at [340, 153] on div "追蹤數 214,718 互動率 7.01% 優秀 觀看率 163% 優秀 漲粉率 4.16% 良好 受眾主要性別 女性 65% 受眾主要年齡 18-24 歲 …" at bounding box center [404, 177] width 253 height 80
click at [350, 152] on div "7.01%" at bounding box center [360, 155] width 34 height 14
copy div "7.01%"
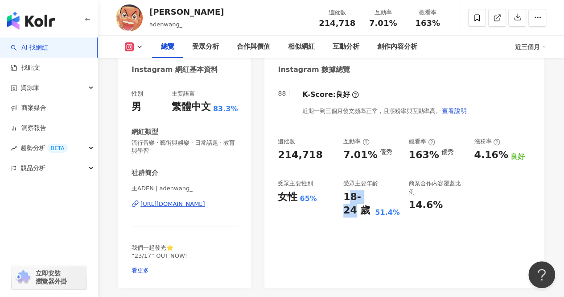
drag, startPoint x: 368, startPoint y: 197, endPoint x: 346, endPoint y: 191, distance: 22.2
click at [347, 192] on div "18-24 歲" at bounding box center [357, 204] width 29 height 28
drag, startPoint x: 345, startPoint y: 194, endPoint x: 370, endPoint y: 195, distance: 25.0
click at [370, 196] on div "18-24 歲" at bounding box center [357, 204] width 29 height 28
copy div "18-24"
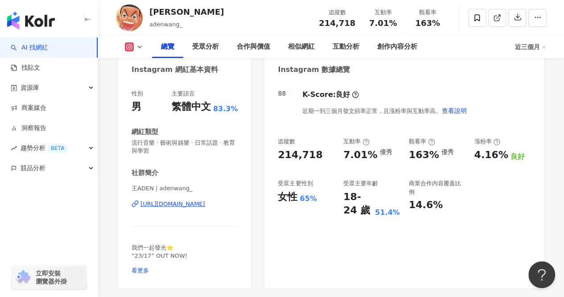
click at [307, 199] on div "65%" at bounding box center [308, 199] width 17 height 10
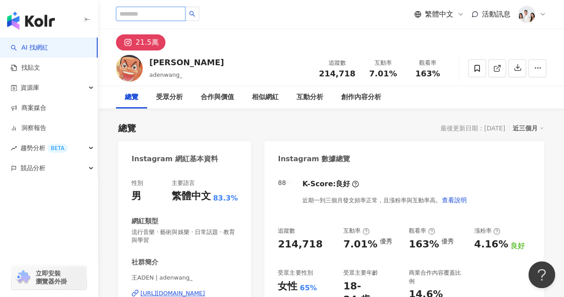
click at [159, 9] on input "search" at bounding box center [151, 14] width 70 height 14
paste input "*********"
type input "*********"
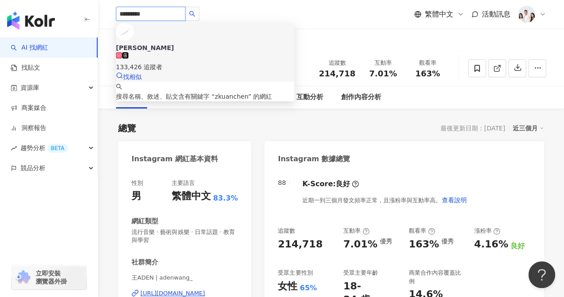
click at [185, 62] on div "133,426 追蹤者" at bounding box center [205, 67] width 178 height 10
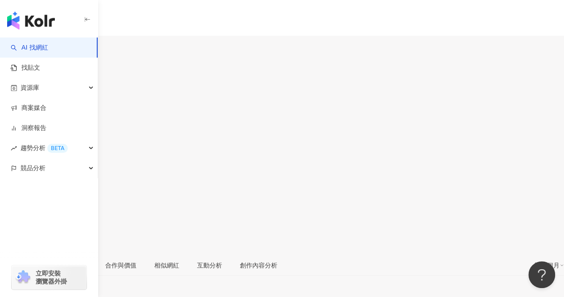
scroll to position [89, 0]
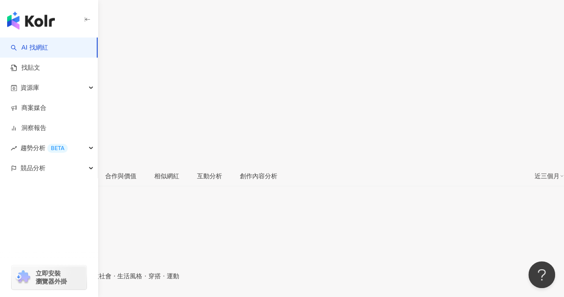
drag, startPoint x: 339, startPoint y: 156, endPoint x: 411, endPoint y: 9, distance: 163.2
copy div "2.51%"
drag, startPoint x: 340, startPoint y: 199, endPoint x: 394, endPoint y: 39, distance: 169.6
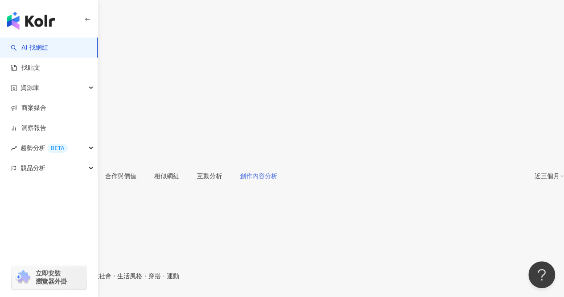
copy div "25-34"
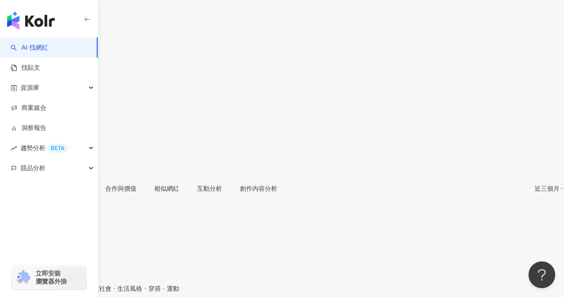
scroll to position [0, 0]
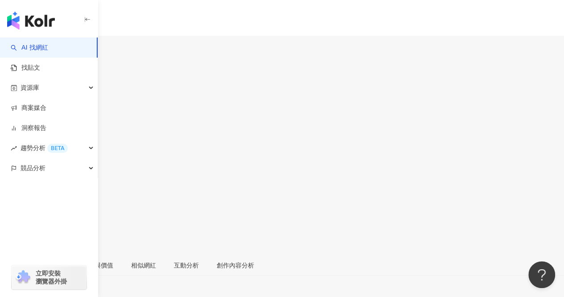
click at [70, 49] on input "search" at bounding box center [35, 56] width 70 height 14
paste input "**********"
drag, startPoint x: 153, startPoint y: 16, endPoint x: 298, endPoint y: 25, distance: 145.2
click at [283, 16] on div "**********" at bounding box center [282, 89] width 564 height 178
type input "****"
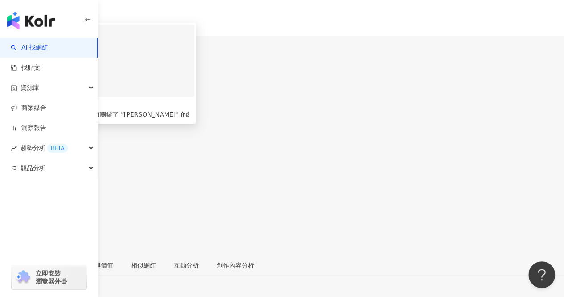
click at [181, 74] on div "509,800 追蹤者" at bounding box center [107, 79] width 164 height 10
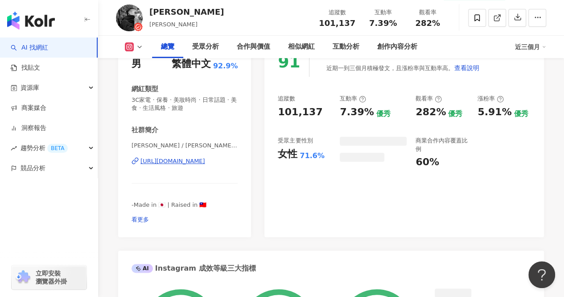
click at [352, 112] on div "7.39%" at bounding box center [357, 112] width 34 height 14
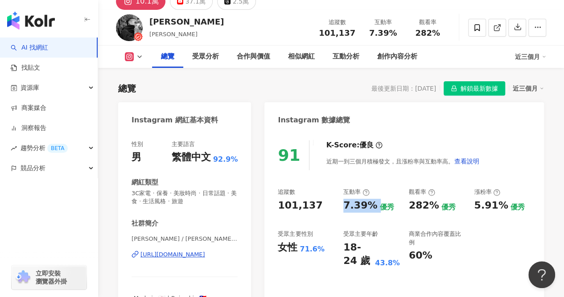
scroll to position [89, 0]
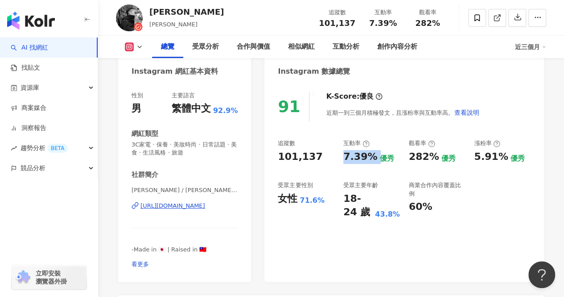
click at [353, 165] on div "追蹤數 101,137 互動率 7.39% 優秀 觀看率 282% 優秀 漲粉率 5.91% 優秀 受眾主要性別 女性 71.6% 受眾主要年齡 18-24 …" at bounding box center [404, 179] width 253 height 80
click at [354, 156] on div "7.39%" at bounding box center [360, 157] width 34 height 14
click at [354, 157] on div "7.39%" at bounding box center [360, 157] width 34 height 14
copy div "7.39%"
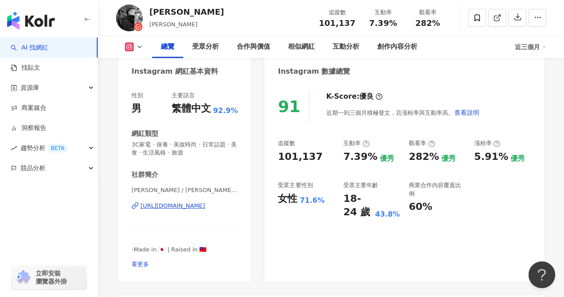
click at [345, 212] on div "18-24 歲" at bounding box center [357, 206] width 29 height 28
drag, startPoint x: 433, startPoint y: 157, endPoint x: 389, endPoint y: 156, distance: 44.2
click at [389, 156] on div "追蹤數 101,137 互動率 7.39% 優秀 觀看率 282% 優秀 漲粉率 5.91% 優秀 受眾主要性別 女性 71.6% 受眾主要年齡 18-24 …" at bounding box center [404, 179] width 253 height 80
copy div "優秀 觀看率 282%"
click at [414, 153] on div "282%" at bounding box center [424, 157] width 30 height 14
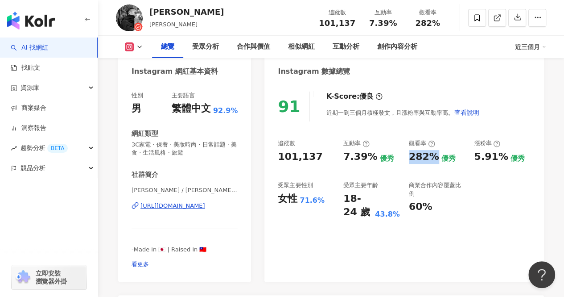
drag, startPoint x: 409, startPoint y: 156, endPoint x: 431, endPoint y: 155, distance: 22.3
click at [431, 155] on div "282%" at bounding box center [424, 157] width 30 height 14
copy div "282%"
click at [355, 193] on div "18-24 歲" at bounding box center [357, 206] width 29 height 28
drag, startPoint x: 370, startPoint y: 198, endPoint x: 339, endPoint y: 190, distance: 31.2
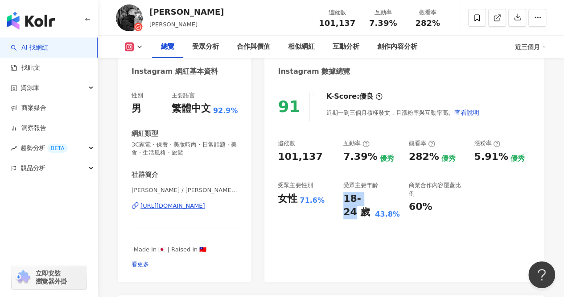
click at [342, 194] on div "追蹤數 101,137 互動率 7.39% 優秀 觀看率 282% 優秀 漲粉率 5.91% 優秀 受眾主要性別 女性 71.6% 受眾主要年齡 18-24 …" at bounding box center [404, 179] width 253 height 80
copy div "18-24"
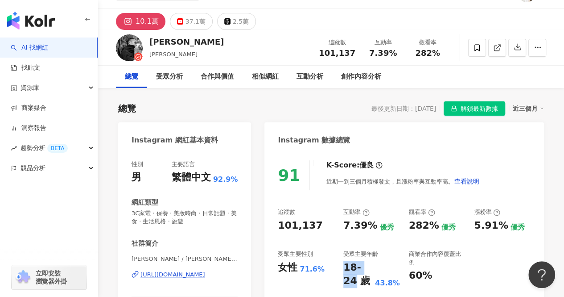
scroll to position [0, 0]
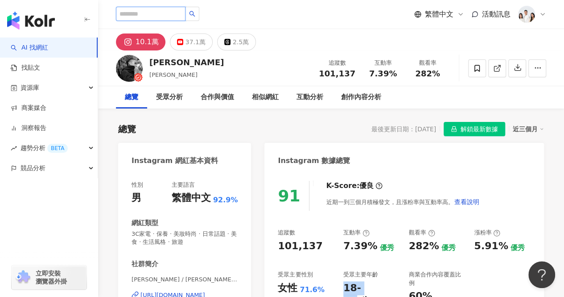
click at [148, 18] on input "search" at bounding box center [151, 14] width 70 height 14
paste input "***"
type input "***"
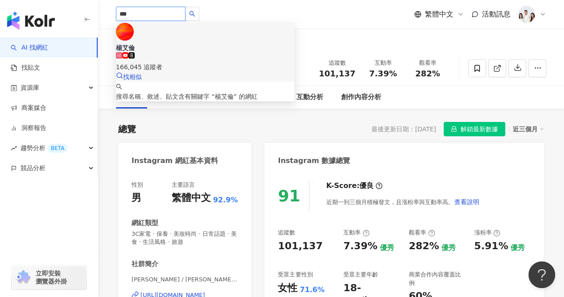
click at [168, 43] on span "楊艾倫" at bounding box center [205, 47] width 178 height 9
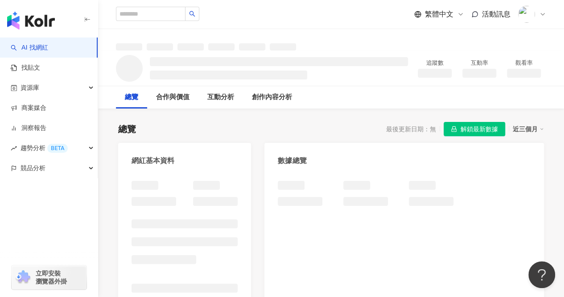
scroll to position [134, 0]
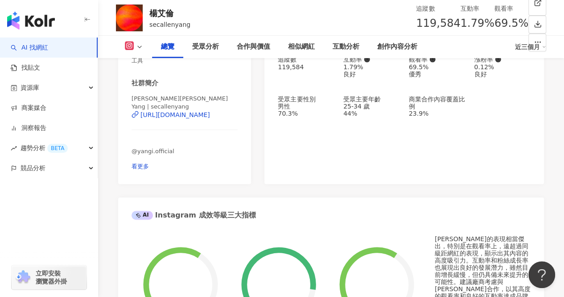
scroll to position [134, 0]
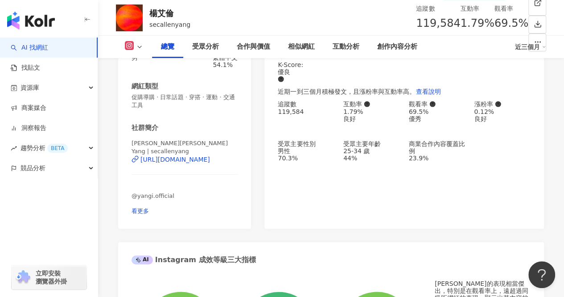
click at [347, 153] on div "25-34 歲" at bounding box center [371, 150] width 57 height 7
drag, startPoint x: 363, startPoint y: 154, endPoint x: 420, endPoint y: 23, distance: 143.2
click at [369, 153] on div "25-34 歲" at bounding box center [371, 150] width 57 height 7
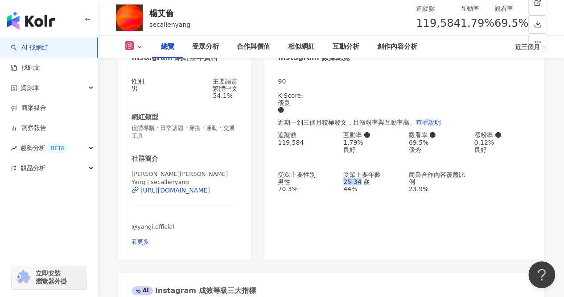
scroll to position [89, 0]
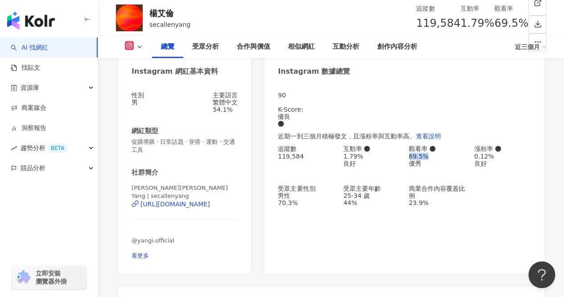
drag, startPoint x: 436, startPoint y: 155, endPoint x: 407, endPoint y: 157, distance: 29.5
click at [407, 157] on div "追蹤數 119,584 互動率 1.79% 良好 觀看率 69.5% 優秀 漲粉率 0.12% 良好 受眾主要性別 男性 70.3% 受眾主要年齡 25-34…" at bounding box center [404, 175] width 253 height 61
copy div "69.5%"
click at [352, 199] on div "25-34 歲" at bounding box center [371, 195] width 57 height 7
drag, startPoint x: 342, startPoint y: 156, endPoint x: 374, endPoint y: 156, distance: 31.7
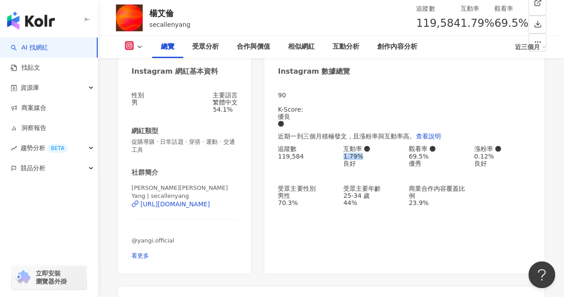
click at [374, 156] on div "追蹤數 119,584 互動率 1.79% 良好 觀看率 69.5% 優秀 漲粉率 0.12% 良好 受眾主要性別 男性 70.3% 受眾主要年齡 25-34…" at bounding box center [404, 175] width 253 height 61
copy div "1.79%"
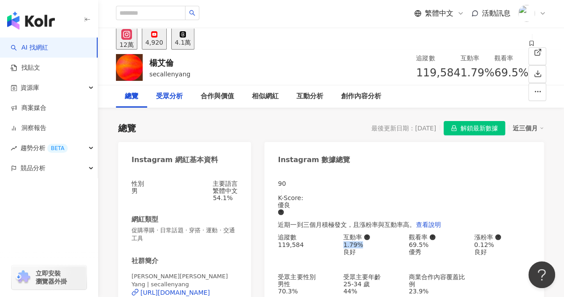
scroll to position [0, 0]
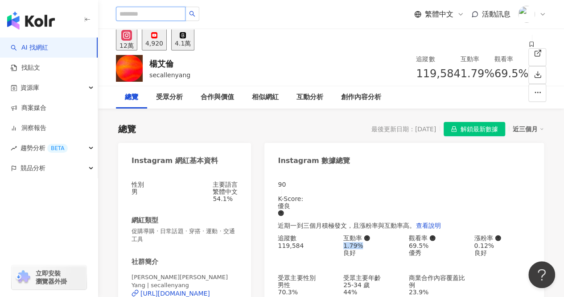
click at [182, 17] on input "search" at bounding box center [151, 14] width 70 height 14
paste input "**"
type input "**"
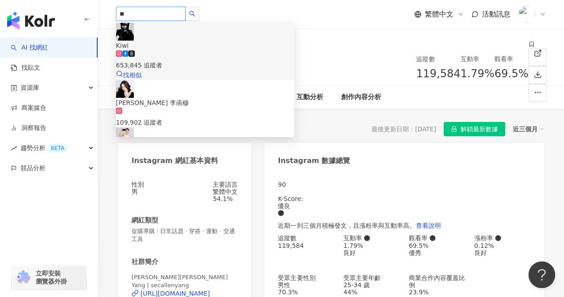
click at [197, 60] on div "653,845 追蹤者" at bounding box center [205, 65] width 178 height 10
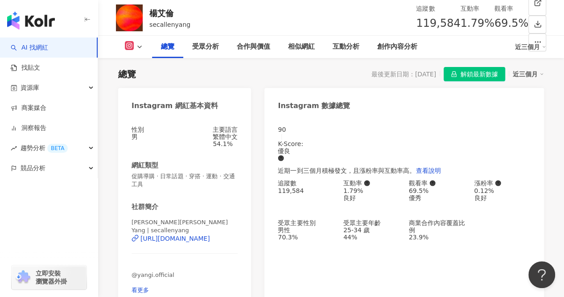
scroll to position [89, 0]
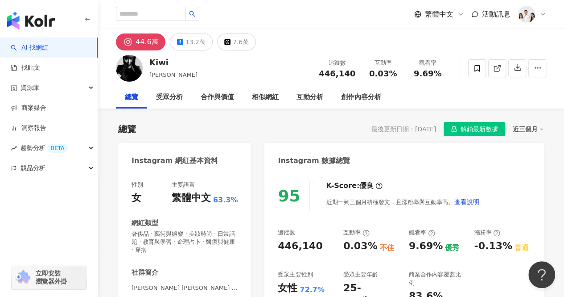
scroll to position [134, 0]
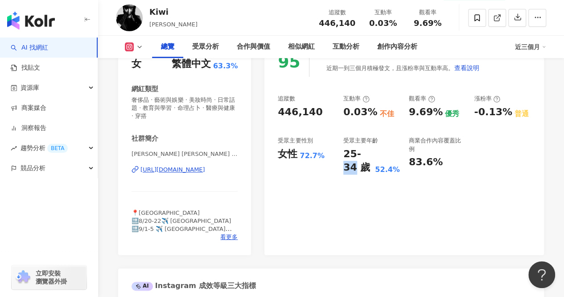
drag, startPoint x: 363, startPoint y: 150, endPoint x: 327, endPoint y: 126, distance: 43.1
click at [344, 146] on div "受眾主要年齡 25-34 歲 52.4%" at bounding box center [371, 155] width 57 height 38
copy div "受眾主要年齡 25-34"
click at [352, 160] on div "25-34 歲" at bounding box center [357, 161] width 29 height 28
drag, startPoint x: 343, startPoint y: 153, endPoint x: 371, endPoint y: 147, distance: 28.4
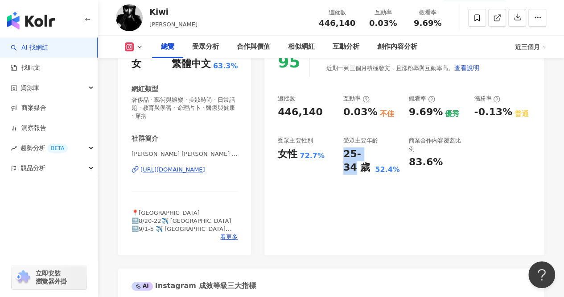
click at [369, 151] on div "25-34 歲" at bounding box center [357, 161] width 29 height 28
copy div "25-34"
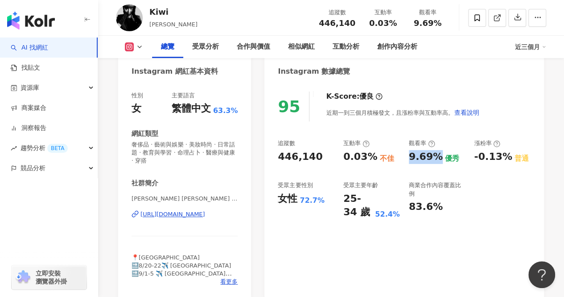
drag, startPoint x: 408, startPoint y: 154, endPoint x: 437, endPoint y: 156, distance: 29.0
click at [437, 156] on div "追蹤數 446,140 互動率 0.03% 不佳 觀看率 9.69% 優秀 漲粉率 -0.13% 普通 受眾主要性別 女性 72.7% 受眾主要年齡 25-3…" at bounding box center [404, 179] width 253 height 80
copy div "9.69%"
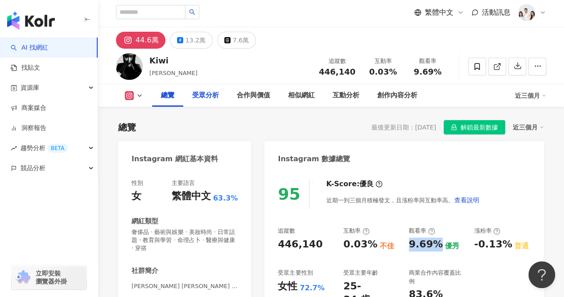
scroll to position [0, 0]
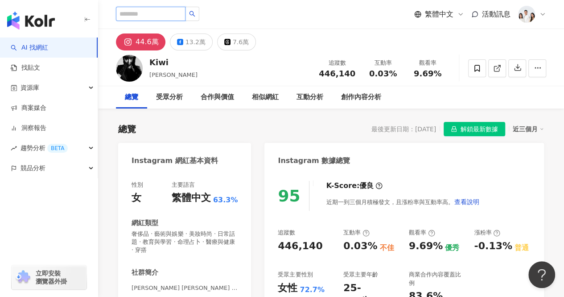
click at [186, 20] on input "search" at bounding box center [151, 14] width 70 height 14
type input "**"
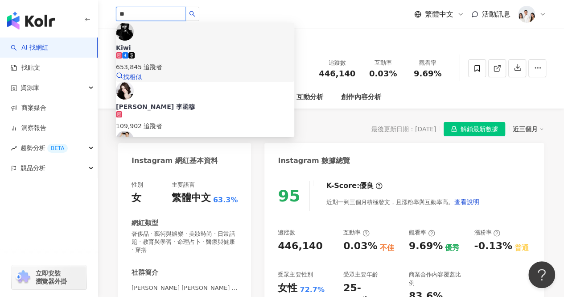
click at [207, 62] on div "653,845 追蹤者" at bounding box center [205, 67] width 178 height 10
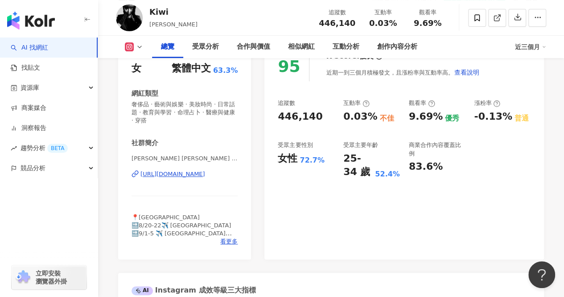
scroll to position [89, 0]
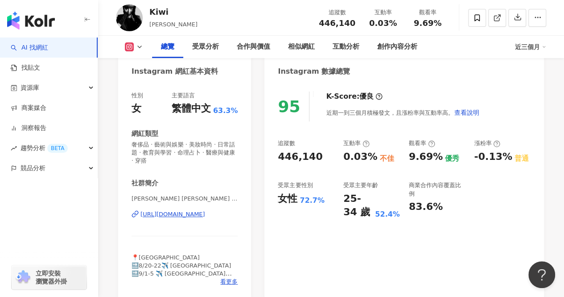
click at [84, 17] on icon "button" at bounding box center [87, 19] width 7 height 7
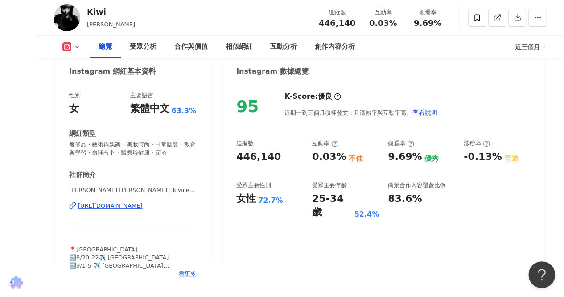
scroll to position [0, 0]
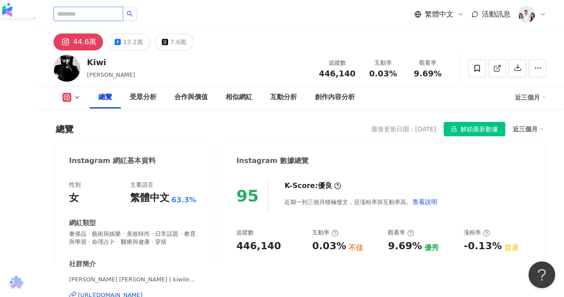
click at [111, 9] on input "search" at bounding box center [89, 14] width 70 height 14
click at [101, 17] on input "search" at bounding box center [89, 14] width 70 height 14
paste input "**********"
drag, startPoint x: 68, startPoint y: 14, endPoint x: 0, endPoint y: 16, distance: 68.3
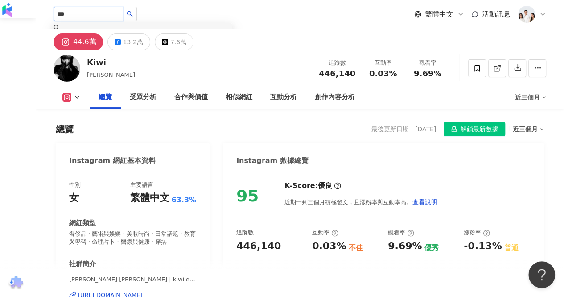
click at [86, 12] on input "***" at bounding box center [89, 14] width 70 height 14
type input "**"
click at [144, 62] on div "206,727 追蹤者" at bounding box center [143, 67] width 178 height 10
click at [123, 13] on input "search" at bounding box center [89, 14] width 70 height 14
paste input "**********"
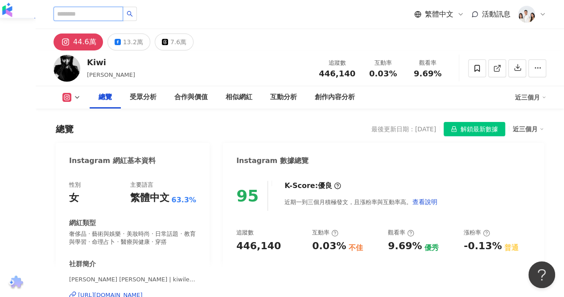
type input "**********"
click at [138, 43] on span "Cyrus Sun" at bounding box center [143, 47] width 178 height 9
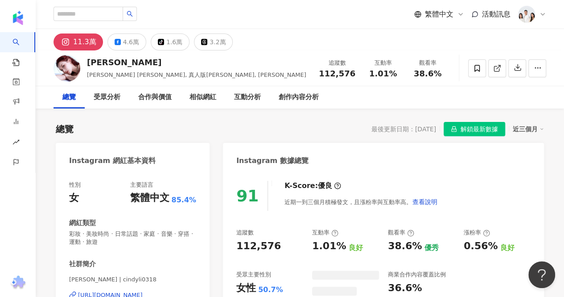
scroll to position [45, 0]
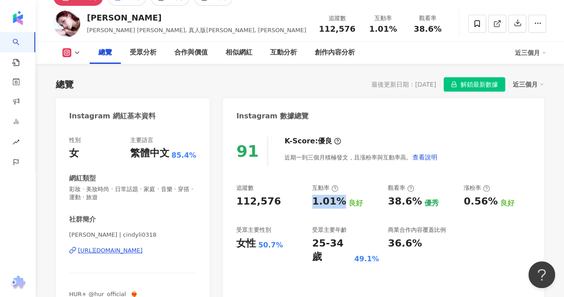
drag, startPoint x: 331, startPoint y: 203, endPoint x: 363, endPoint y: 102, distance: 105.8
click at [338, 203] on div "追蹤數 112,576 互動率 1.01% 良好 觀看率 38.6% 優秀 漲粉率 0.56% 良好 受眾主要性別 女性 50.7% 受眾主要年齡 25-34…" at bounding box center [383, 224] width 294 height 80
drag, startPoint x: 310, startPoint y: 244, endPoint x: 343, endPoint y: 244, distance: 33.0
click at [343, 244] on div "追蹤數 112,576 互動率 1.01% 良好 觀看率 38.6% 優秀 漲粉率 0.56% 良好 受眾主要性別 女性 50.7% 受眾主要年齡 25-34…" at bounding box center [383, 224] width 294 height 80
copy div "25-34"
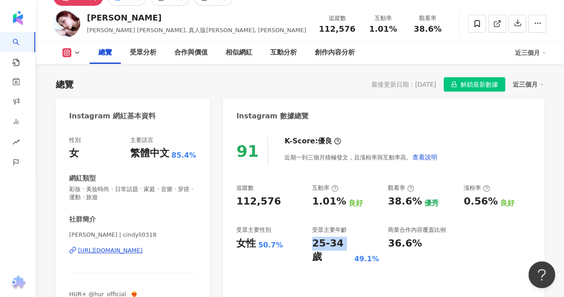
click at [314, 249] on div "25-34 歲" at bounding box center [332, 250] width 40 height 28
drag, startPoint x: 311, startPoint y: 248, endPoint x: 339, endPoint y: 249, distance: 27.3
click at [339, 249] on div "追蹤數 112,576 互動率 1.01% 良好 觀看率 38.6% 優秀 漲粉率 0.56% 良好 受眾主要性別 女性 50.7% 受眾主要年齡 25-34…" at bounding box center [383, 224] width 294 height 80
copy div "25-34"
drag, startPoint x: 386, startPoint y: 201, endPoint x: 416, endPoint y: 205, distance: 29.7
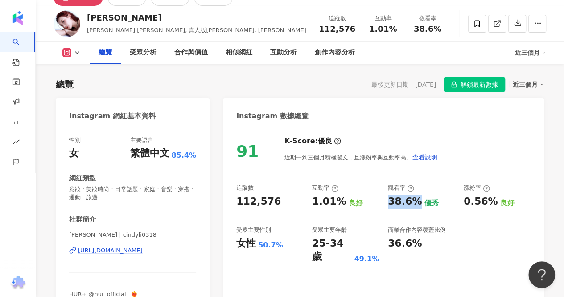
click at [416, 205] on div "追蹤數 112,576 互動率 1.01% 良好 觀看率 38.6% 優秀 漲粉率 0.56% 良好 受眾主要性別 女性 50.7% 受眾主要年齡 25-34…" at bounding box center [383, 224] width 294 height 80
copy div "38.6%"
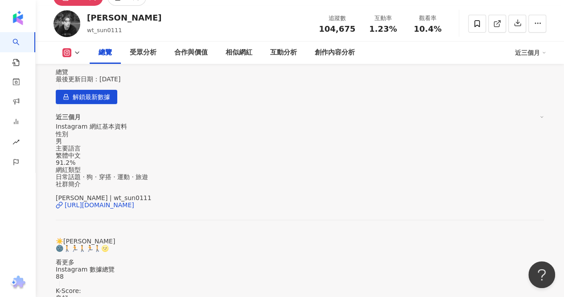
drag, startPoint x: 386, startPoint y: 201, endPoint x: 415, endPoint y: 204, distance: 29.1
copy div "10.4%"
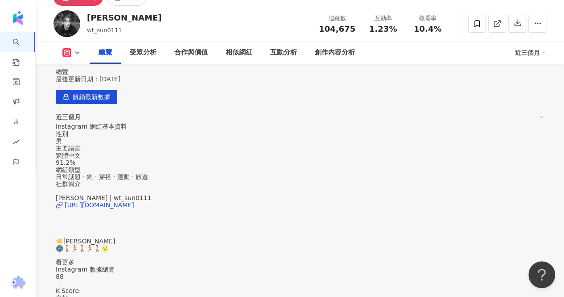
drag, startPoint x: 383, startPoint y: 219, endPoint x: 381, endPoint y: 231, distance: 12.2
drag, startPoint x: 387, startPoint y: 206, endPoint x: 416, endPoint y: 210, distance: 28.9
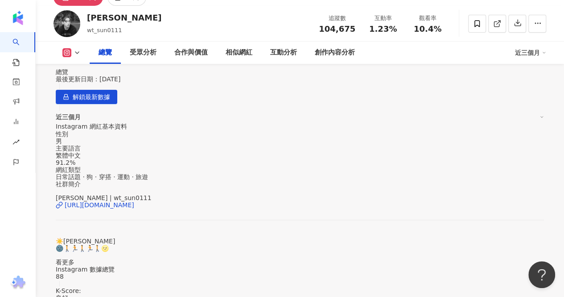
copy div "10.4%"
drag, startPoint x: 338, startPoint y: 243, endPoint x: 309, endPoint y: 242, distance: 29.0
copy div "25-34"
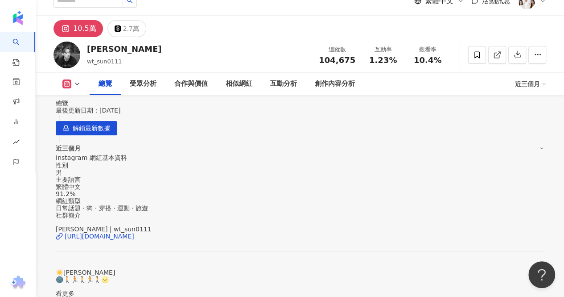
scroll to position [0, 0]
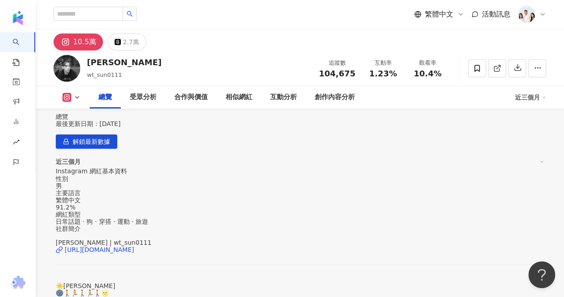
click at [96, 1] on div "繁體中文 活動訊息" at bounding box center [300, 14] width 493 height 29
click at [94, 9] on input "search" at bounding box center [89, 14] width 70 height 14
paste input "***"
type input "***"
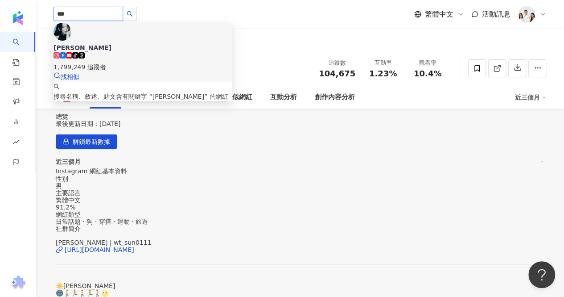
click at [123, 20] on input "***" at bounding box center [89, 14] width 70 height 14
click at [127, 52] on div "tiktok-icon 1,799,249 追蹤者" at bounding box center [143, 62] width 178 height 20
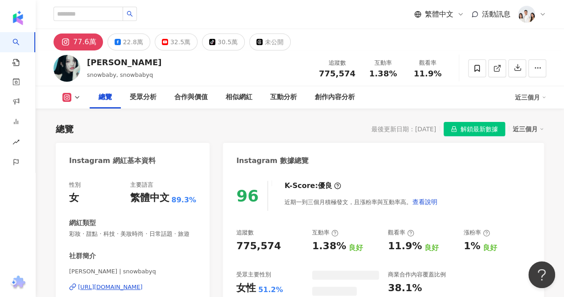
click at [320, 239] on div "1.38%" at bounding box center [329, 246] width 34 height 14
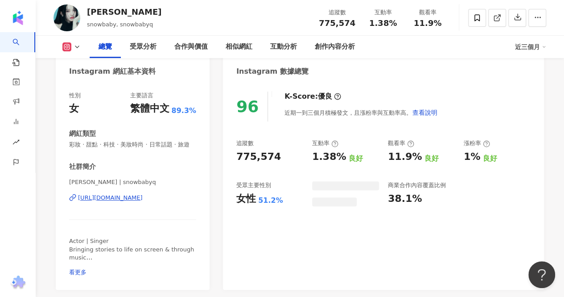
click at [320, 158] on div "1.38%" at bounding box center [329, 157] width 34 height 14
drag, startPoint x: 396, startPoint y: 157, endPoint x: 415, endPoint y: 159, distance: 19.2
click at [415, 159] on div "11.9%" at bounding box center [405, 157] width 34 height 14
copy div "11.9%"
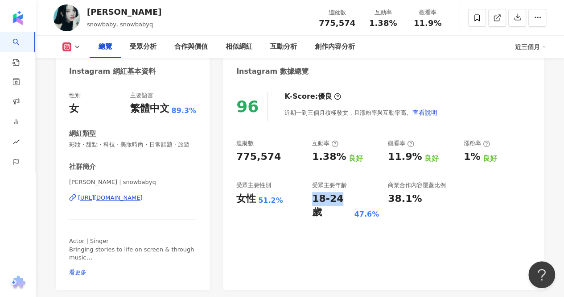
drag, startPoint x: 332, startPoint y: 198, endPoint x: 310, endPoint y: 197, distance: 22.3
click at [310, 197] on div "追蹤數 775,574 互動率 1.38% 良好 觀看率 11.9% 良好 漲粉率 1% 良好 受眾主要性別 女性 51.2% 受眾主要年齡 18-24 歲 …" at bounding box center [383, 179] width 294 height 80
copy div "18-24"
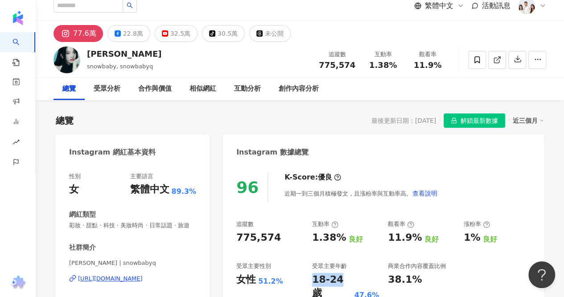
scroll to position [0, 0]
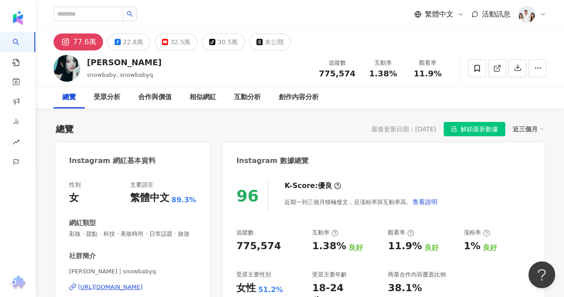
click at [128, 23] on div "繁體中文 活動訊息" at bounding box center [300, 14] width 493 height 29
click at [118, 12] on input "search" at bounding box center [89, 14] width 70 height 14
paste input "***"
type input "***"
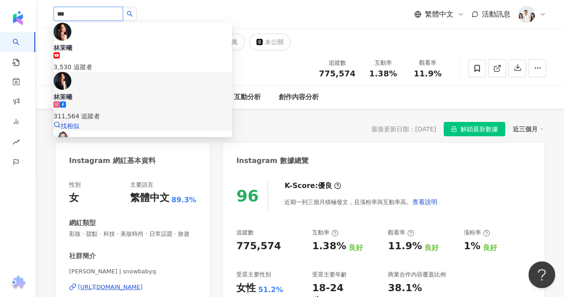
click at [146, 92] on div "[PERSON_NAME]311,564 追蹤者" at bounding box center [143, 106] width 178 height 29
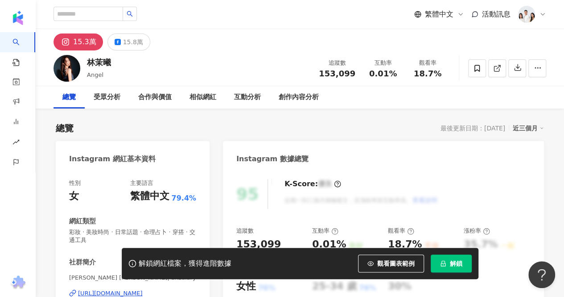
click at [451, 269] on button "解鎖" at bounding box center [451, 263] width 41 height 18
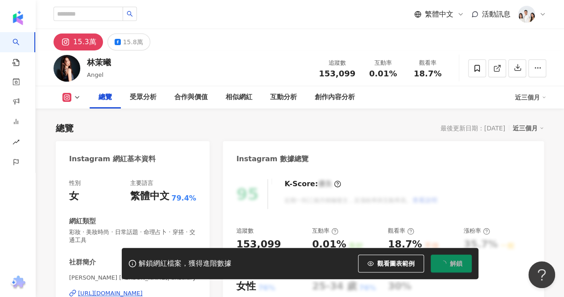
scroll to position [134, 0]
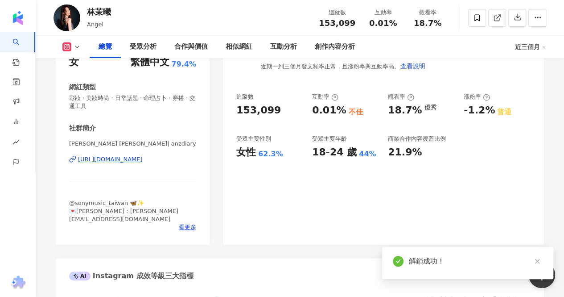
click at [320, 153] on div "18-24 歲" at bounding box center [334, 152] width 45 height 14
drag, startPoint x: 310, startPoint y: 153, endPoint x: 428, endPoint y: 8, distance: 187.1
click at [337, 156] on div "追蹤數 153,099 互動率 0.01% 不佳 觀看率 18.7% 優秀 漲粉率 -1.2% 普通 受眾主要性別 女性 62.3% 受眾主要年齡 18-24…" at bounding box center [383, 126] width 294 height 66
copy div "18-2"
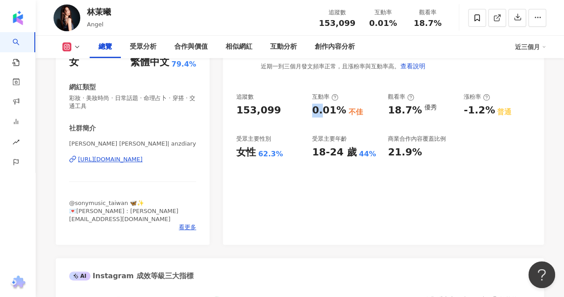
drag, startPoint x: 310, startPoint y: 108, endPoint x: 323, endPoint y: 111, distance: 12.7
click at [321, 111] on div "追蹤數 153,099 互動率 0.01% 不佳 觀看率 18.7% 優秀 漲粉率 -1.2% 普通 受眾主要性別 女性 62.3% 受眾主要年齡 18-24…" at bounding box center [383, 126] width 294 height 66
drag, startPoint x: 389, startPoint y: 115, endPoint x: 418, endPoint y: 113, distance: 30.0
click at [418, 113] on div "18.7% 優秀" at bounding box center [421, 110] width 67 height 14
copy div "18.7%"
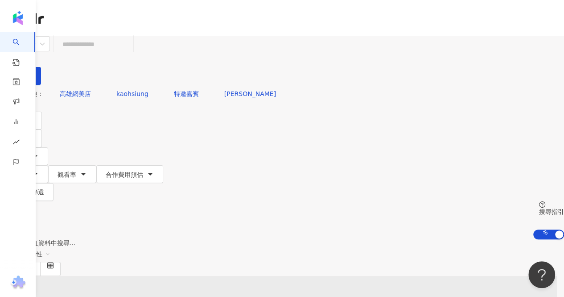
paste input "**********"
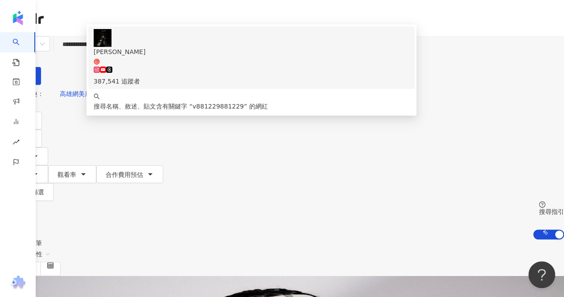
type input "**********"
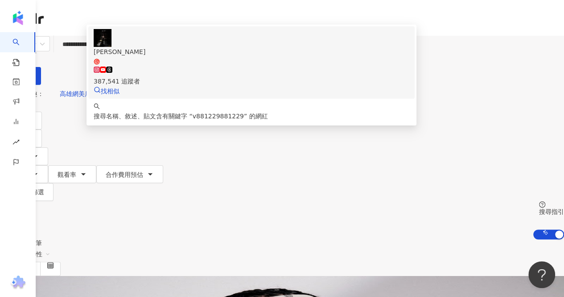
click at [225, 80] on div "387,541 追蹤者" at bounding box center [252, 76] width 316 height 20
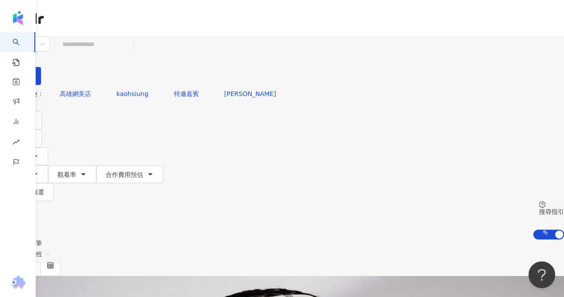
click at [130, 53] on input "search" at bounding box center [94, 44] width 72 height 17
paste input "**********"
type input "**********"
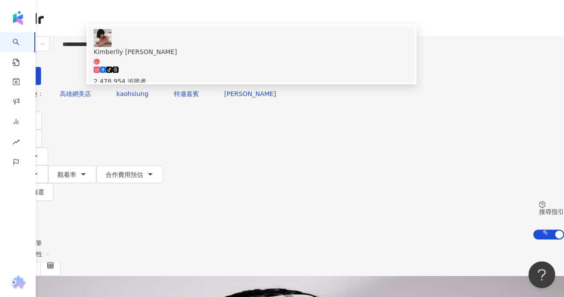
click at [223, 80] on div "2,478,954 追蹤者" at bounding box center [252, 81] width 316 height 10
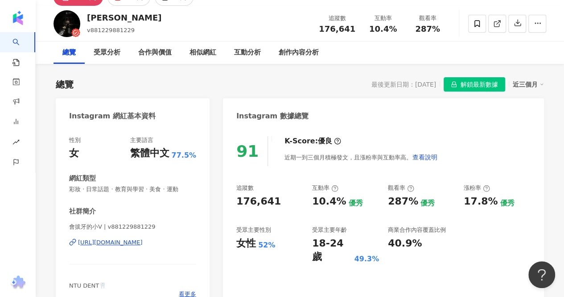
scroll to position [54, 0]
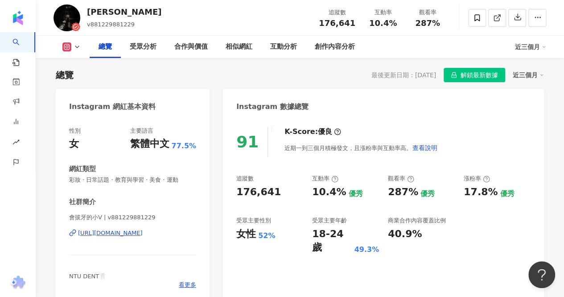
click at [324, 195] on div "10.4%" at bounding box center [329, 192] width 34 height 14
click at [325, 195] on div "10.4%" at bounding box center [329, 192] width 34 height 14
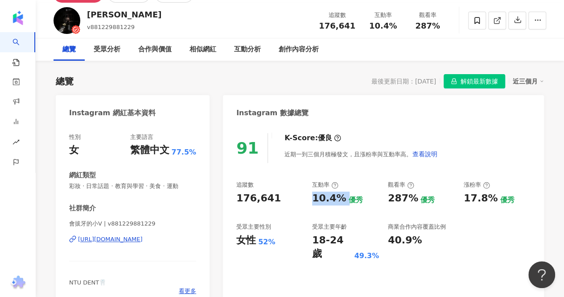
scroll to position [134, 0]
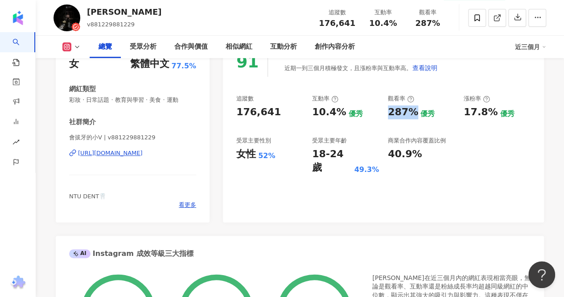
drag, startPoint x: 385, startPoint y: 112, endPoint x: 406, endPoint y: 98, distance: 25.4
click at [413, 111] on div "追蹤數 176,641 互動率 10.4% 優秀 觀看率 287% 優秀 漲粉率 17.8% 優秀 受眾主要性別 女性 52% 受眾主要年齡 18-24 歲 …" at bounding box center [383, 135] width 294 height 80
copy div "287%"
click at [327, 150] on div "18-24 歲" at bounding box center [332, 161] width 40 height 28
drag, startPoint x: 311, startPoint y: 154, endPoint x: 340, endPoint y: 150, distance: 28.8
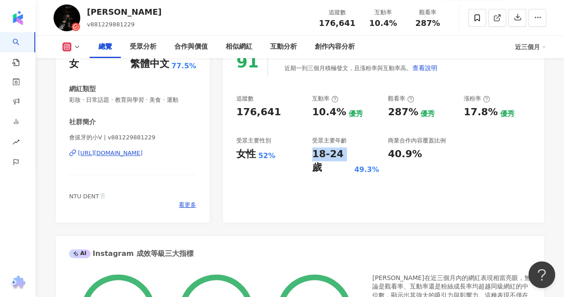
click at [340, 150] on div "追蹤數 176,641 互動率 10.4% 優秀 觀看率 287% 優秀 漲粉率 17.8% 優秀 受眾主要性別 女性 52% 受眾主要年齡 18-24 歲 …" at bounding box center [383, 135] width 294 height 80
copy div "18-24"
click at [327, 125] on div "追蹤數 176,641 互動率 10.4% 優秀 觀看率 287% 優秀 漲粉率 17.8% 優秀 受眾主要性別 女性 52% 受眾主要年齡 18-24 歲 …" at bounding box center [383, 135] width 294 height 80
click at [383, 158] on div "追蹤數 176,641 互動率 10.4% 優秀 觀看率 287% 優秀 漲粉率 17.8% 優秀 受眾主要性別 女性 52% 受眾主要年齡 18-24 歲 …" at bounding box center [383, 135] width 294 height 80
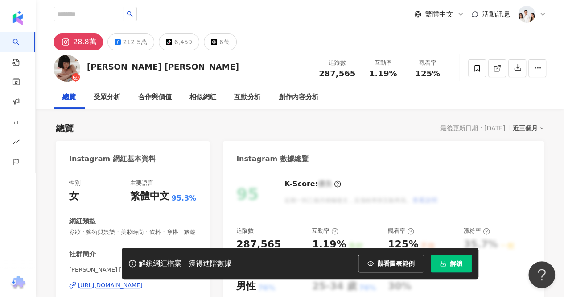
click at [449, 264] on button "解鎖" at bounding box center [451, 263] width 41 height 18
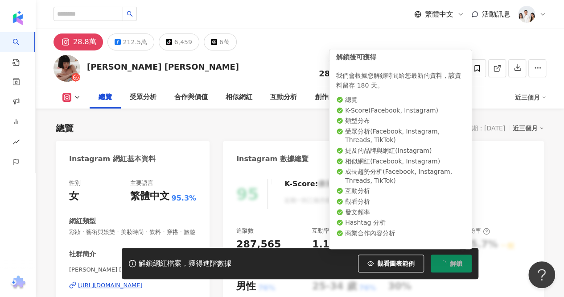
click at [340, 227] on div "追蹤數 287,565 互動率 1.19% 良好 觀看率 125% 不佳 漲粉率 35.7% 一般 受眾主要性別 男性 76% 受眾主要年齡 25-34 歲 …" at bounding box center [383, 260] width 294 height 66
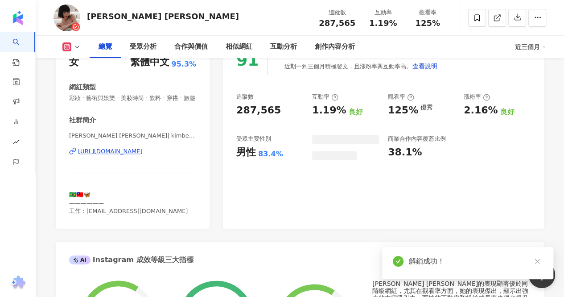
click at [405, 110] on div "125%" at bounding box center [403, 110] width 30 height 14
drag, startPoint x: 383, startPoint y: 110, endPoint x: 411, endPoint y: 109, distance: 28.6
click at [411, 109] on div "追蹤數 287,565 互動率 1.19% 良好 觀看率 125% 優秀 漲粉率 2.16% 良好 受眾主要性別 男性 83.4% 受眾主要年齡 25-34 …" at bounding box center [383, 133] width 294 height 80
click at [409, 111] on div "125%" at bounding box center [403, 110] width 30 height 14
click at [412, 113] on div "125%" at bounding box center [403, 110] width 30 height 14
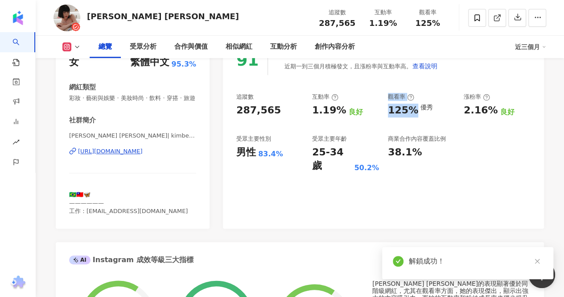
drag, startPoint x: 409, startPoint y: 114, endPoint x: 403, endPoint y: 121, distance: 9.2
click at [405, 110] on div "125%" at bounding box center [403, 110] width 30 height 14
click at [402, 121] on div "追蹤數 287,565 互動率 1.19% 良好 觀看率 125% 優秀 漲粉率 2.16% 良好 受眾主要性別 男性 83.4% 受眾主要年齡 25-34 …" at bounding box center [383, 133] width 294 height 80
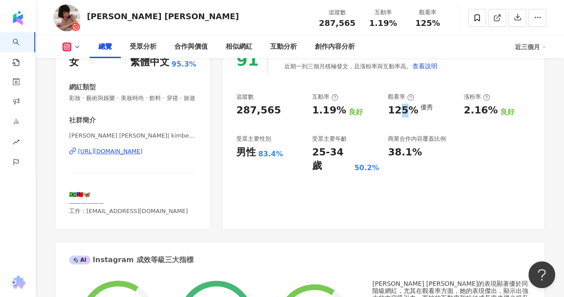
click at [414, 109] on div "125%" at bounding box center [403, 110] width 30 height 14
click at [413, 113] on div "125%" at bounding box center [403, 110] width 30 height 14
drag, startPoint x: 414, startPoint y: 110, endPoint x: 388, endPoint y: 103, distance: 26.4
click at [387, 112] on div "追蹤數 287,565 互動率 1.19% 良好 觀看率 125% 優秀 漲粉率 2.16% 良好 受眾主要性別 男性 83.4% 受眾主要年齡 25-34 …" at bounding box center [383, 133] width 294 height 80
copy div "125%"
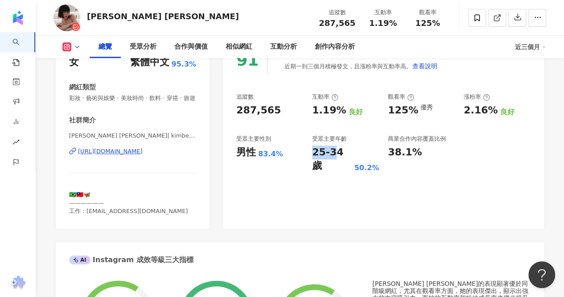
drag, startPoint x: 335, startPoint y: 154, endPoint x: 309, endPoint y: 153, distance: 26.8
click at [309, 153] on div "追蹤數 287,565 互動率 1.19% 良好 觀看率 125% 優秀 漲粉率 2.16% 良好 受眾主要性別 男性 83.4% 受眾主要年齡 25-34 …" at bounding box center [383, 133] width 294 height 80
click at [341, 149] on div "25-34 歲" at bounding box center [332, 159] width 40 height 28
drag, startPoint x: 338, startPoint y: 153, endPoint x: 314, endPoint y: 143, distance: 25.8
click at [308, 152] on div "追蹤數 287,565 互動率 1.19% 良好 觀看率 125% 優秀 漲粉率 2.16% 良好 受眾主要性別 男性 83.4% 受眾主要年齡 25-34 …" at bounding box center [383, 133] width 294 height 80
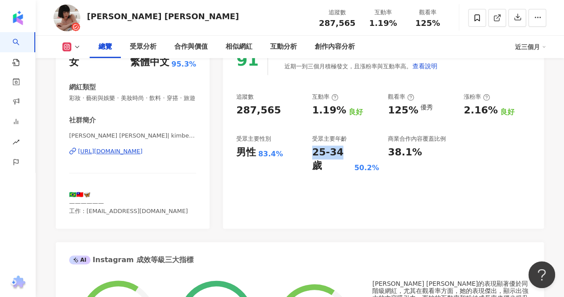
copy div "25-34"
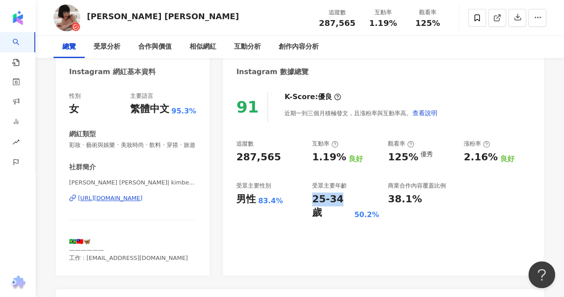
scroll to position [89, 0]
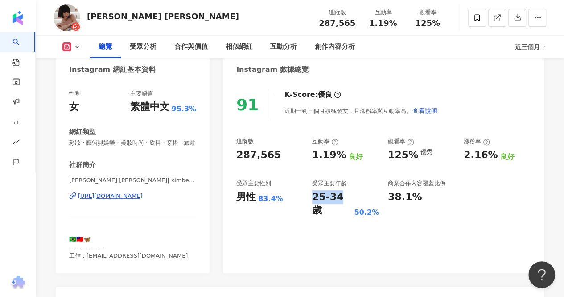
click at [315, 209] on div "91 K-Score : 優良 近期一到三個月積極發文，且漲粉率與互動率高。 查看說明 追蹤數 287,565 互動率 1.19% 良好 觀看率 125% 優…" at bounding box center [383, 177] width 321 height 192
copy div "25-34"
drag, startPoint x: 385, startPoint y: 152, endPoint x: 425, endPoint y: 74, distance: 87.8
click at [414, 154] on div "追蹤數 287,565 互動率 1.19% 良好 觀看率 125% 優秀 漲粉率 2.16% 良好 受眾主要性別 男性 83.4% 受眾主要年齡 25-34 …" at bounding box center [383, 177] width 294 height 80
copy div "125%"
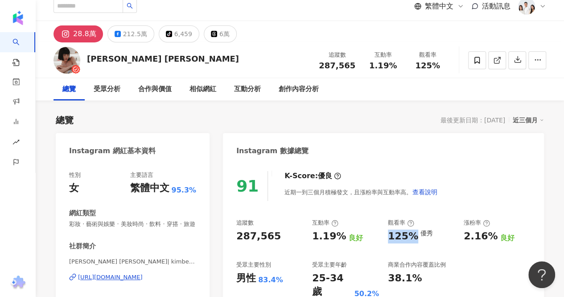
scroll to position [0, 0]
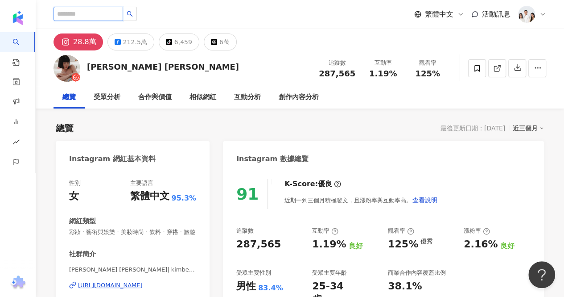
click at [123, 12] on input "search" at bounding box center [89, 14] width 70 height 14
paste input "***"
type input "***"
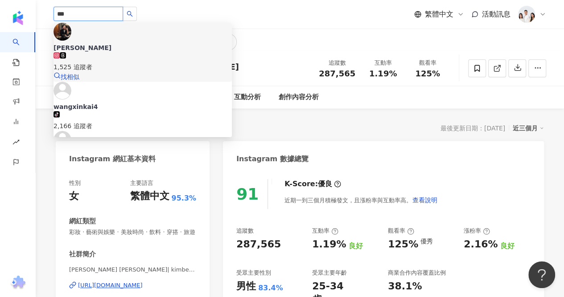
click at [151, 43] on div "[PERSON_NAME]1,525 追蹤者" at bounding box center [143, 57] width 178 height 29
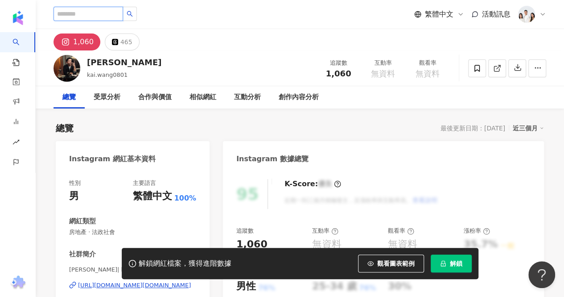
click at [123, 8] on input "search" at bounding box center [89, 14] width 70 height 14
paste input "**********"
type input "**********"
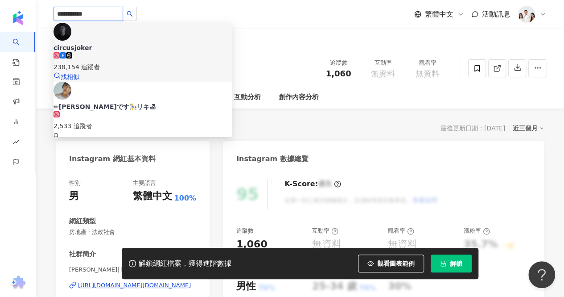
click at [149, 52] on div "238,154 追蹤者" at bounding box center [143, 62] width 178 height 20
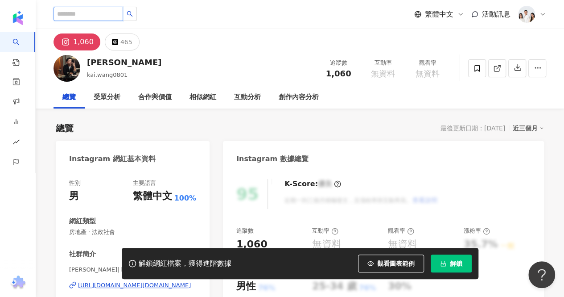
click at [123, 16] on input "search" at bounding box center [89, 14] width 70 height 14
type input "**"
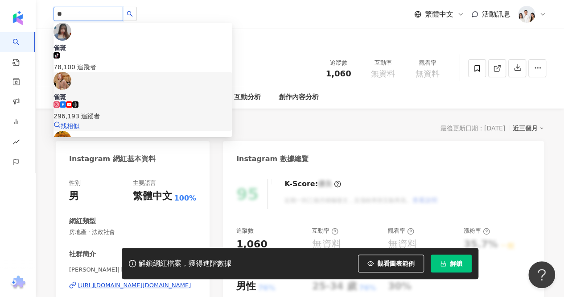
click at [109, 82] on div "雀斑 296,193 追蹤者 找相似" at bounding box center [143, 101] width 178 height 59
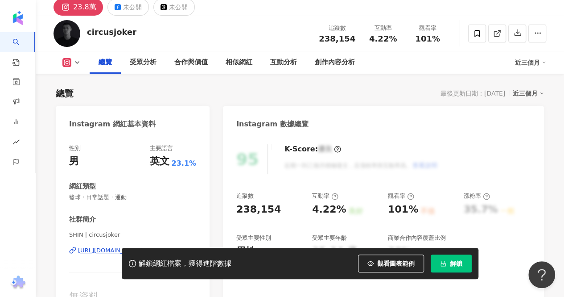
scroll to position [89, 0]
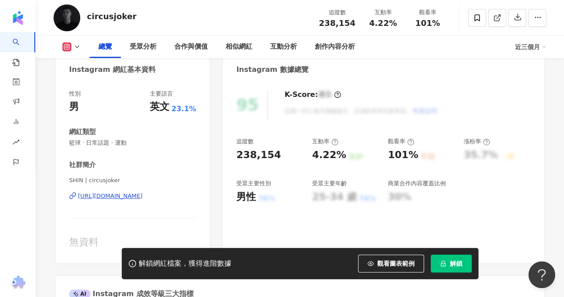
click at [454, 261] on span "解鎖" at bounding box center [456, 263] width 12 height 7
click at [327, 156] on div "4.22%" at bounding box center [329, 155] width 34 height 14
copy div "4.22% 良好"
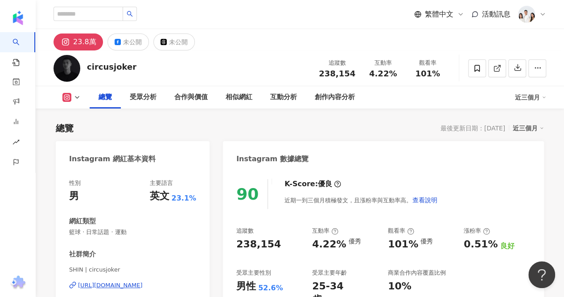
scroll to position [89, 0]
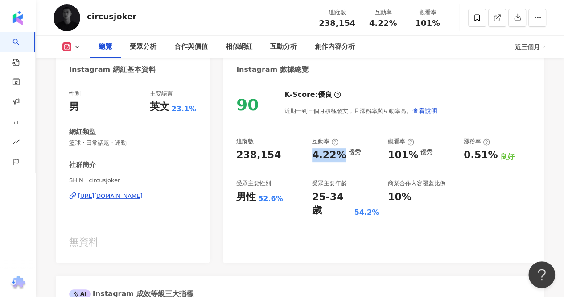
drag, startPoint x: 310, startPoint y: 157, endPoint x: 343, endPoint y: 148, distance: 33.3
click at [342, 154] on div "追蹤數 238,154 互動率 4.22% 優秀 觀看率 101% 優秀 漲粉率 0.51% 良好 受眾主要性別 男性 52.6% 受眾主要年齡 25-34 …" at bounding box center [383, 177] width 294 height 80
click at [297, 201] on div "男性 52.6%" at bounding box center [269, 197] width 67 height 14
drag, startPoint x: 312, startPoint y: 195, endPoint x: 337, endPoint y: 198, distance: 25.1
click at [337, 198] on div "25-34 歲" at bounding box center [332, 204] width 40 height 28
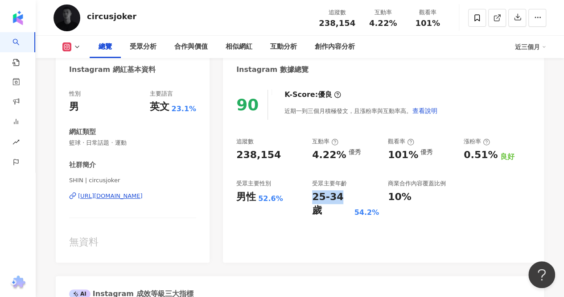
copy div "25-34"
drag, startPoint x: 383, startPoint y: 153, endPoint x: 410, endPoint y: 154, distance: 27.2
click at [410, 154] on div "追蹤數 238,154 互動率 4.22% 優秀 觀看率 101% 優秀 漲粉率 0.51% 良好 受眾主要性別 男性 52.6% 受眾主要年齡 25-34 …" at bounding box center [383, 177] width 294 height 80
click at [405, 160] on div "101%" at bounding box center [403, 155] width 30 height 14
drag, startPoint x: 396, startPoint y: 153, endPoint x: 413, endPoint y: 156, distance: 17.2
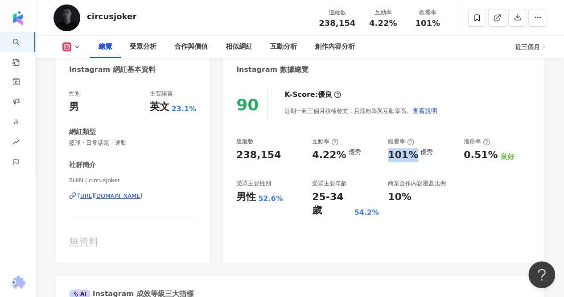
click at [413, 156] on div "101%" at bounding box center [403, 155] width 30 height 14
copy div "101%"
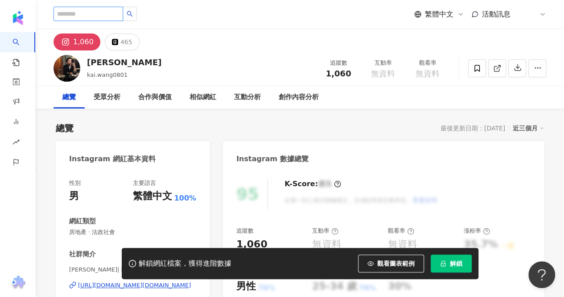
click at [103, 11] on input "search" at bounding box center [89, 14] width 70 height 14
type input "**"
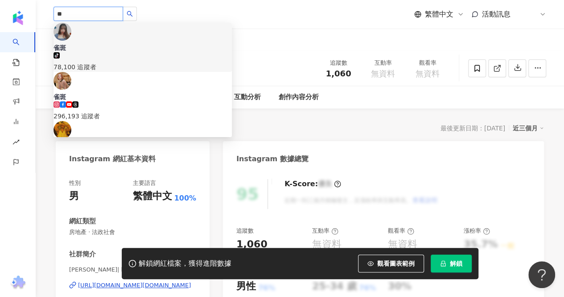
click at [114, 62] on div "78,100 追蹤者" at bounding box center [143, 67] width 178 height 10
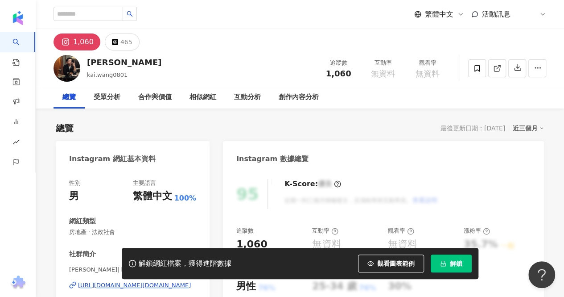
click at [86, 72] on div "王信凱 kai.wang0801 追蹤數 1,060 互動率 無資料 觀看率 無資料" at bounding box center [300, 67] width 529 height 35
click at [87, 15] on input "search" at bounding box center [89, 14] width 70 height 14
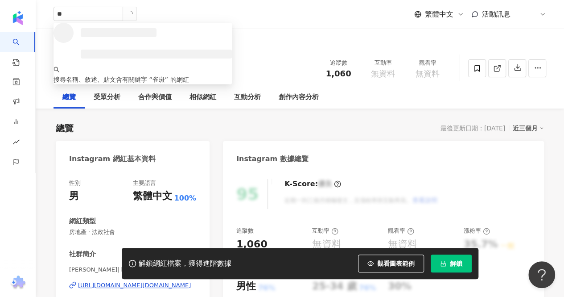
click at [196, 12] on div "雀斑 ** 搜尋名稱、敘述、貼文含有關鍵字 “ 雀斑 ” 的網紅 繁體中文 活動訊息 N" at bounding box center [300, 14] width 493 height 29
click at [68, 18] on input "**" at bounding box center [89, 14] width 70 height 14
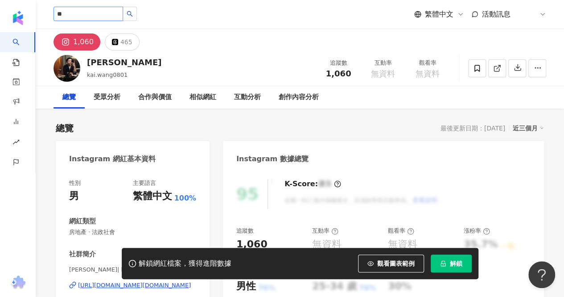
click at [100, 15] on input "**" at bounding box center [89, 14] width 70 height 14
click at [101, 10] on input "**" at bounding box center [89, 14] width 70 height 14
click at [95, 12] on input "**" at bounding box center [89, 14] width 70 height 14
type input "**"
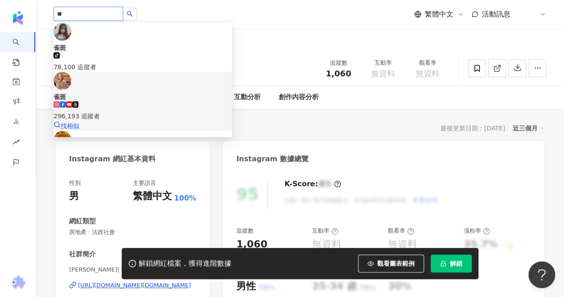
click at [79, 101] on icon at bounding box center [75, 104] width 6 height 6
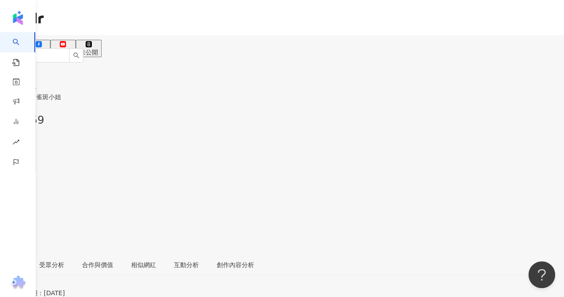
scroll to position [45, 0]
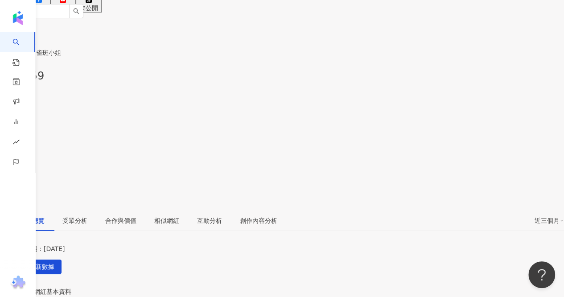
copy div "0.78%"
drag, startPoint x: 313, startPoint y: 243, endPoint x: 337, endPoint y: 243, distance: 24.1
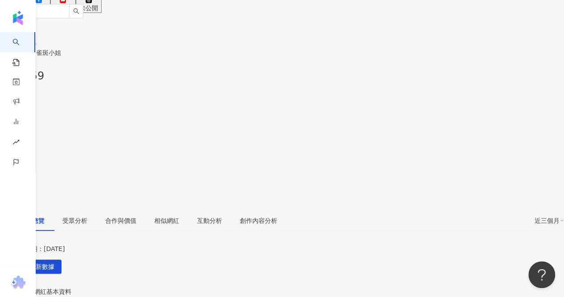
drag, startPoint x: 389, startPoint y: 199, endPoint x: 418, endPoint y: 201, distance: 30.0
copy div "52.7%"
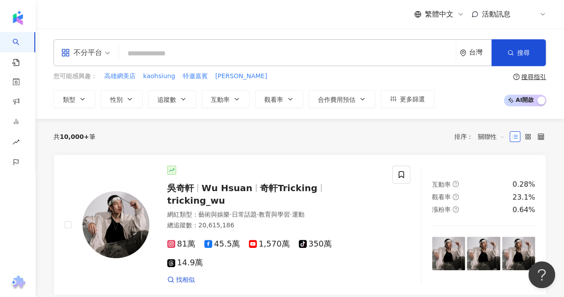
paste input "********"
type input "********"
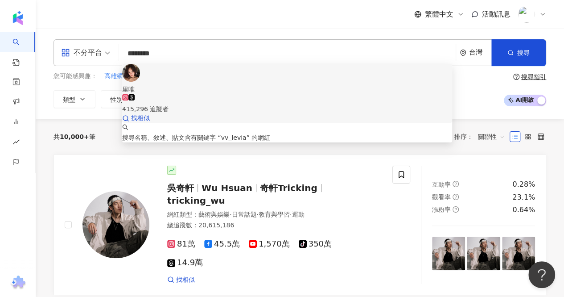
click at [183, 84] on span "里唯" at bounding box center [287, 89] width 330 height 10
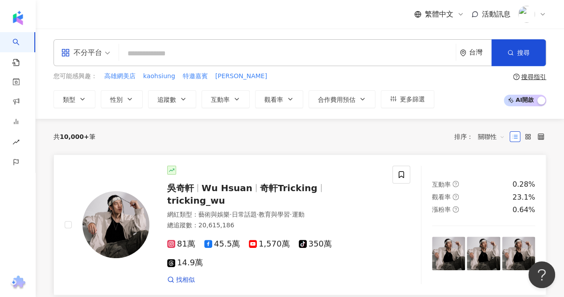
paste input "**********"
type input "**********"
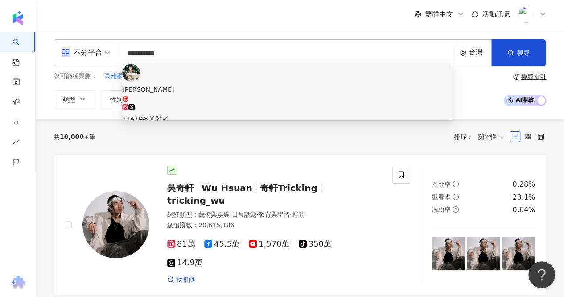
click at [205, 114] on div "114,048 追蹤者" at bounding box center [287, 119] width 330 height 10
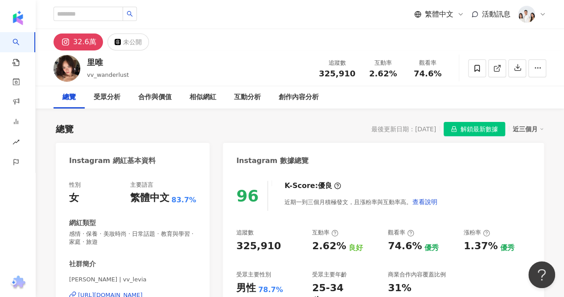
click at [321, 245] on div "2.62%" at bounding box center [329, 246] width 34 height 14
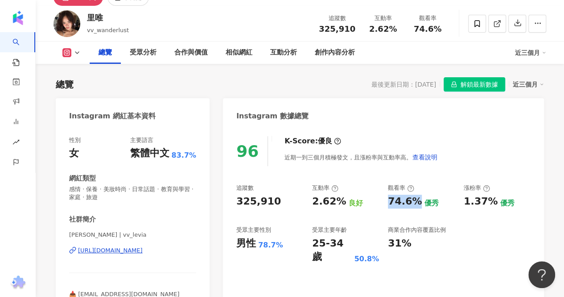
drag, startPoint x: 387, startPoint y: 199, endPoint x: 416, endPoint y: 204, distance: 29.1
click at [416, 204] on div "追蹤數 325,910 互動率 2.62% 良好 觀看率 74.6% 優秀 漲粉率 1.37% 優秀 受眾主要性別 男性 78.7% 受眾主要年齡 25-34…" at bounding box center [383, 224] width 294 height 80
copy div "74.6%"
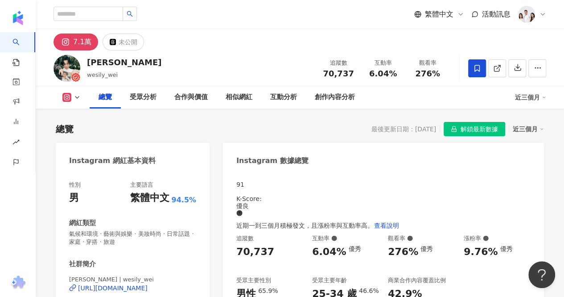
scroll to position [89, 0]
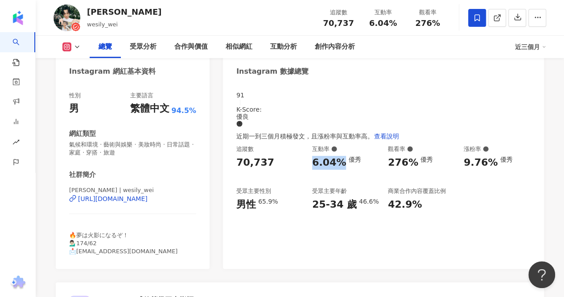
drag, startPoint x: 310, startPoint y: 158, endPoint x: 340, endPoint y: 121, distance: 47.7
click at [343, 157] on div "追蹤數 70,737 互動率 6.04% 優秀 觀看率 276% 優秀 漲粉率 9.76% 優秀 受眾主要性別 男性 65.9% 受眾主要年齡 25-34 歲…" at bounding box center [383, 178] width 294 height 66
copy div "6.04%"
drag, startPoint x: 393, startPoint y: 154, endPoint x: 408, endPoint y: 157, distance: 14.9
click at [408, 156] on div "追蹤數 70,737 互動率 6.04% 優秀 觀看率 276% 優秀 漲粉率 9.76% 優秀 受眾主要性別 男性 65.9% 受眾主要年齡 25-34 歲…" at bounding box center [383, 178] width 294 height 66
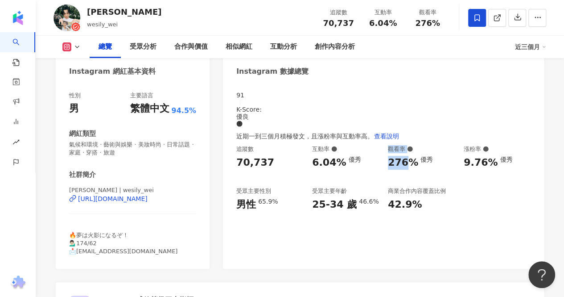
click at [406, 161] on div "276%" at bounding box center [403, 163] width 30 height 14
drag, startPoint x: 406, startPoint y: 158, endPoint x: 388, endPoint y: 150, distance: 19.4
click at [389, 156] on div "276%" at bounding box center [403, 163] width 30 height 14
click at [388, 156] on div "276%" at bounding box center [403, 163] width 30 height 14
drag, startPoint x: 410, startPoint y: 156, endPoint x: 386, endPoint y: 155, distance: 24.5
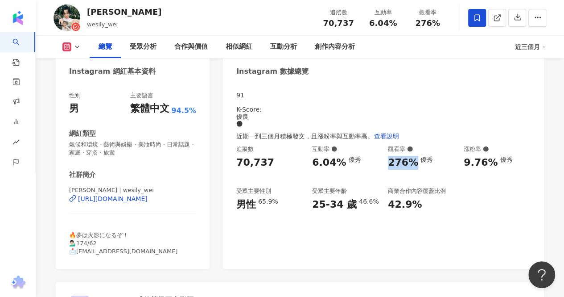
click at [386, 155] on div "追蹤數 70,737 互動率 6.04% 優秀 觀看率 276% 優秀 漲粉率 9.76% 優秀 受眾主要性別 男性 65.9% 受眾主要年齡 25-34 歲…" at bounding box center [383, 178] width 294 height 66
copy div "276%"
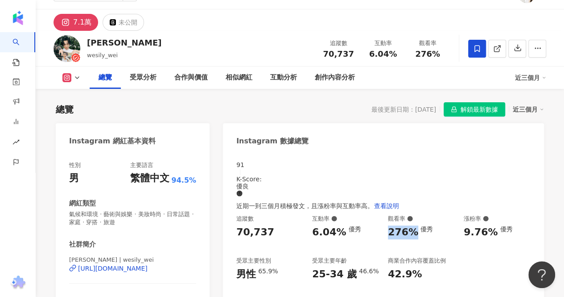
scroll to position [0, 0]
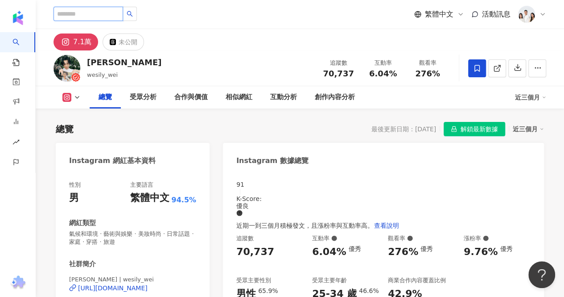
click at [114, 12] on input "search" at bounding box center [89, 14] width 70 height 14
paste input "**********"
type input "**********"
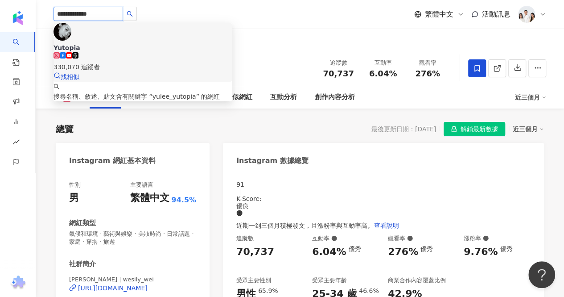
click at [118, 43] on span "Yutopia" at bounding box center [143, 47] width 178 height 9
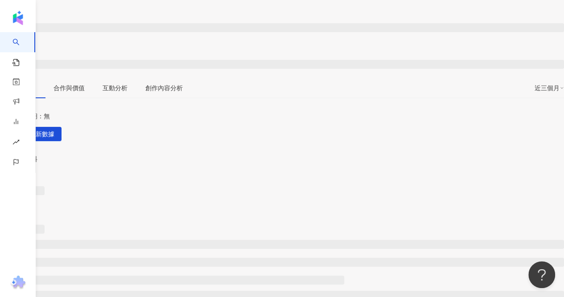
scroll to position [178, 0]
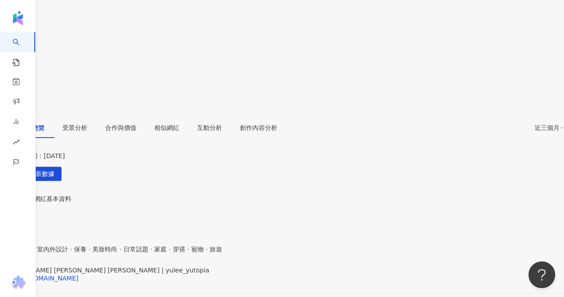
scroll to position [134, 0]
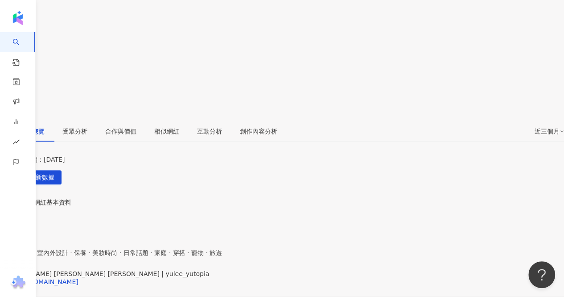
drag, startPoint x: 314, startPoint y: 152, endPoint x: 334, endPoint y: 45, distance: 109.4
copy div "25-34"
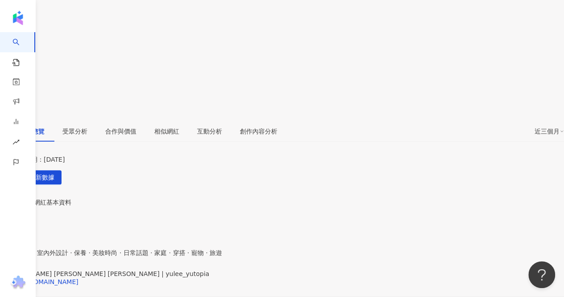
drag, startPoint x: 388, startPoint y: 110, endPoint x: 387, endPoint y: 69, distance: 41.5
copy div "28.7%"
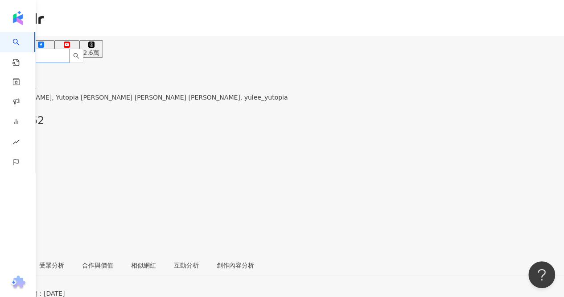
click at [83, 49] on span at bounding box center [41, 56] width 83 height 14
click at [70, 49] on input "search" at bounding box center [35, 56] width 70 height 14
paste input "**********"
type input "**********"
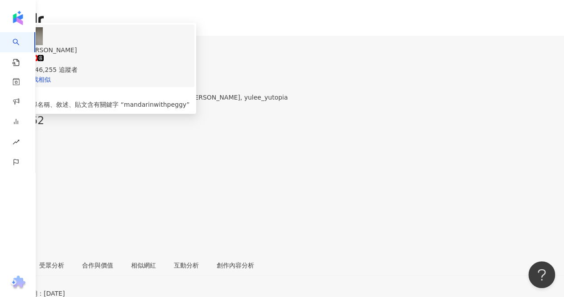
click at [138, 45] on span "Peggy Chen" at bounding box center [107, 50] width 164 height 10
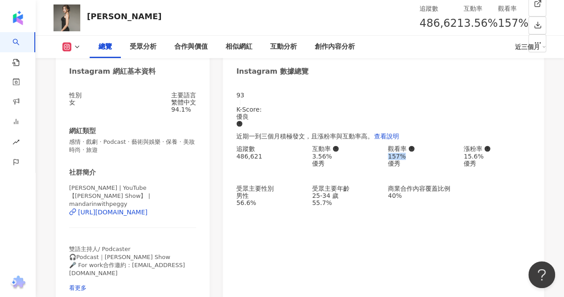
drag, startPoint x: 390, startPoint y: 157, endPoint x: 414, endPoint y: 158, distance: 24.1
click at [414, 158] on div "157%" at bounding box center [421, 156] width 67 height 7
copy div "157%"
drag, startPoint x: 310, startPoint y: 158, endPoint x: 343, endPoint y: 162, distance: 32.3
click at [343, 162] on div "追蹤數 486,621 互動率 3.56% 優秀 觀看率 157% 優秀 漲粉率 15.6% 優秀 受眾主要性別 男性 56.6% 受眾主要年齡 25-34 …" at bounding box center [383, 175] width 294 height 61
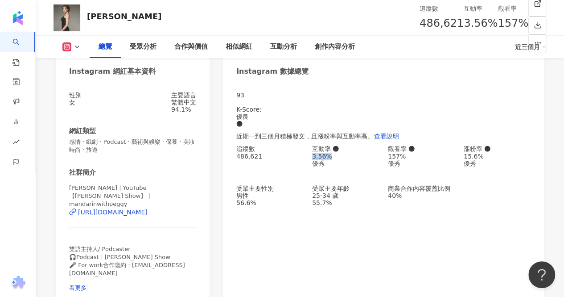
copy div "3.56%"
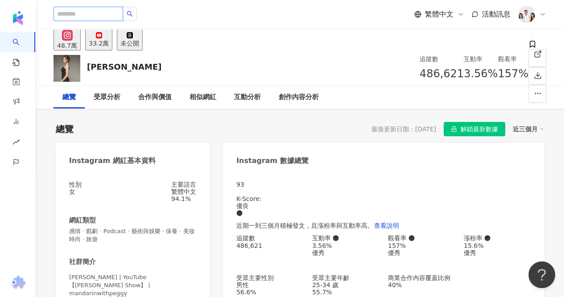
click at [116, 17] on input "search" at bounding box center [89, 14] width 70 height 14
paste input "*********"
type input "*********"
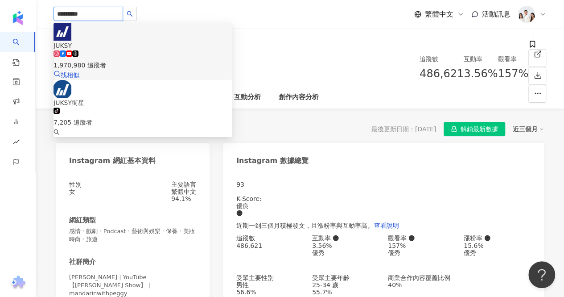
click at [142, 60] on div "1,970,980 追蹤者" at bounding box center [143, 65] width 178 height 10
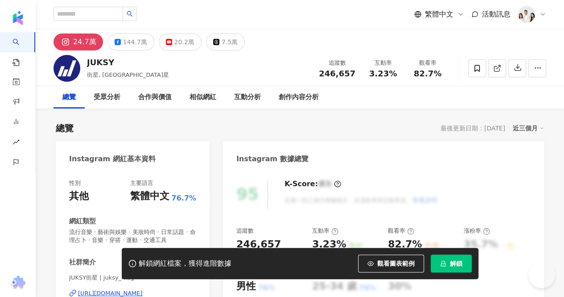
click at [459, 267] on span "解鎖" at bounding box center [456, 263] width 12 height 7
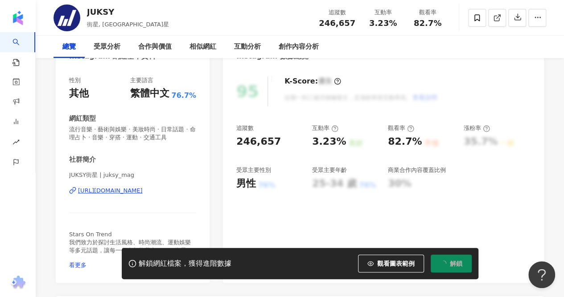
scroll to position [134, 0]
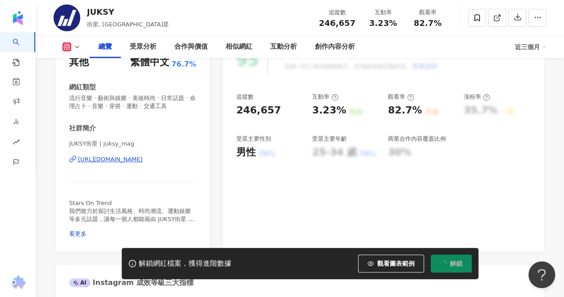
click at [323, 110] on div "3.23%" at bounding box center [329, 110] width 34 height 14
copy div "3.23% 良好"
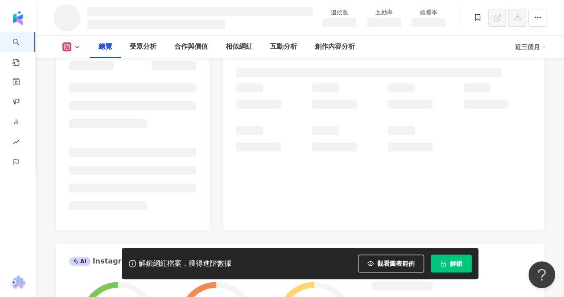
drag, startPoint x: 388, startPoint y: 111, endPoint x: 404, endPoint y: 112, distance: 15.7
click at [404, 112] on div at bounding box center [383, 117] width 294 height 68
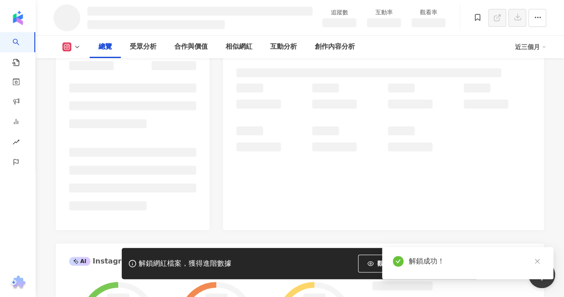
click at [539, 261] on icon "close" at bounding box center [537, 261] width 6 height 6
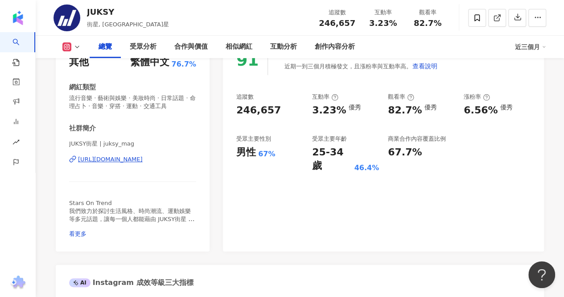
click at [410, 109] on div "追蹤數 246,657 互動率 3.23% 優秀 觀看率 82.7% 優秀 漲粉率 6.56% 優秀 受眾主要性別 男性 67% 受眾主要年齡 25-34 歲…" at bounding box center [383, 133] width 294 height 80
click at [383, 111] on div "追蹤數 246,657 互動率 3.23% 優秀 觀看率 82.7% 優秀 漲粉率 6.56% 優秀 受眾主要性別 男性 67% 受眾主要年齡 25-34 歲…" at bounding box center [383, 133] width 294 height 80
click at [417, 109] on div "82.7%" at bounding box center [405, 110] width 34 height 14
drag, startPoint x: 390, startPoint y: 112, endPoint x: 416, endPoint y: 107, distance: 26.3
click at [422, 114] on div "82.7% 優秀" at bounding box center [421, 110] width 67 height 14
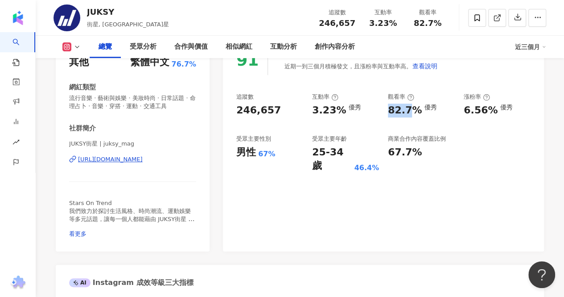
copy div "82.7"
